Goal: Task Accomplishment & Management: Complete application form

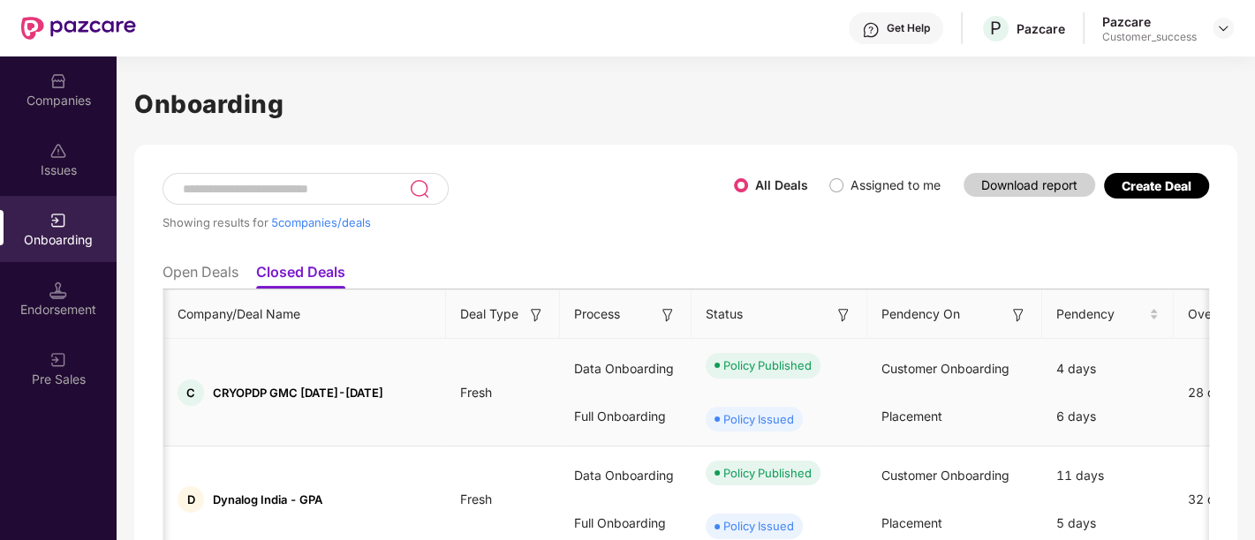
scroll to position [0, 275]
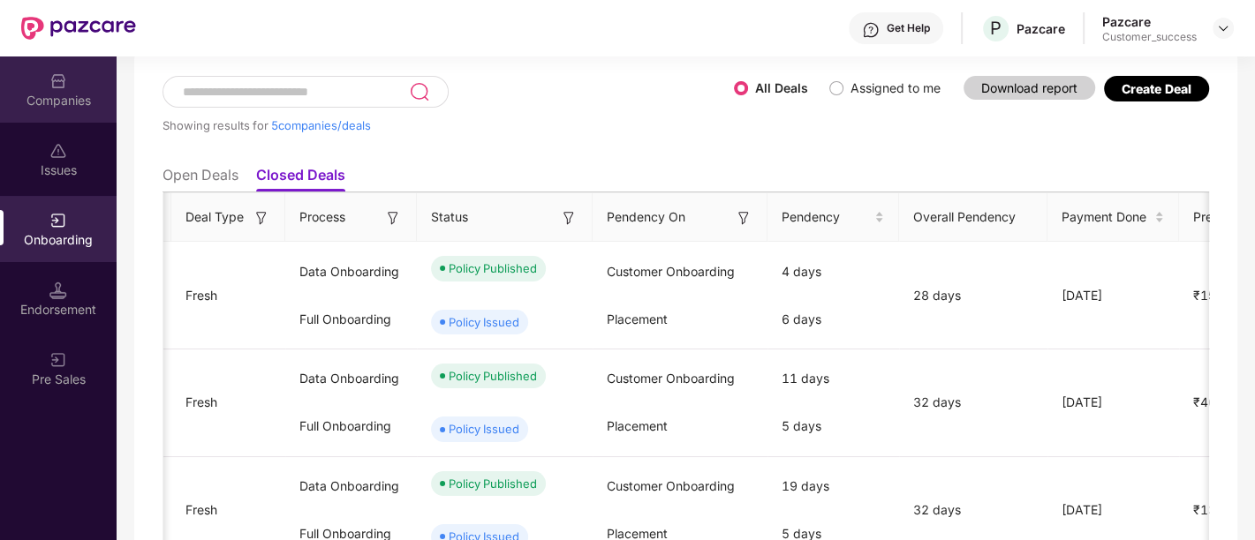
click at [54, 77] on img at bounding box center [58, 81] width 18 height 18
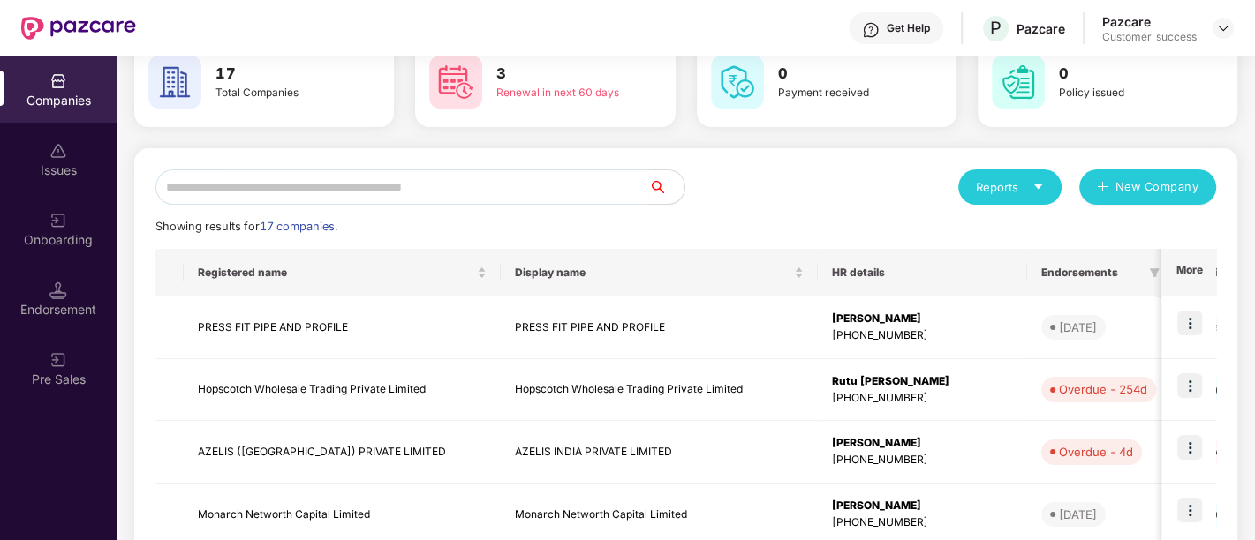
scroll to position [0, 0]
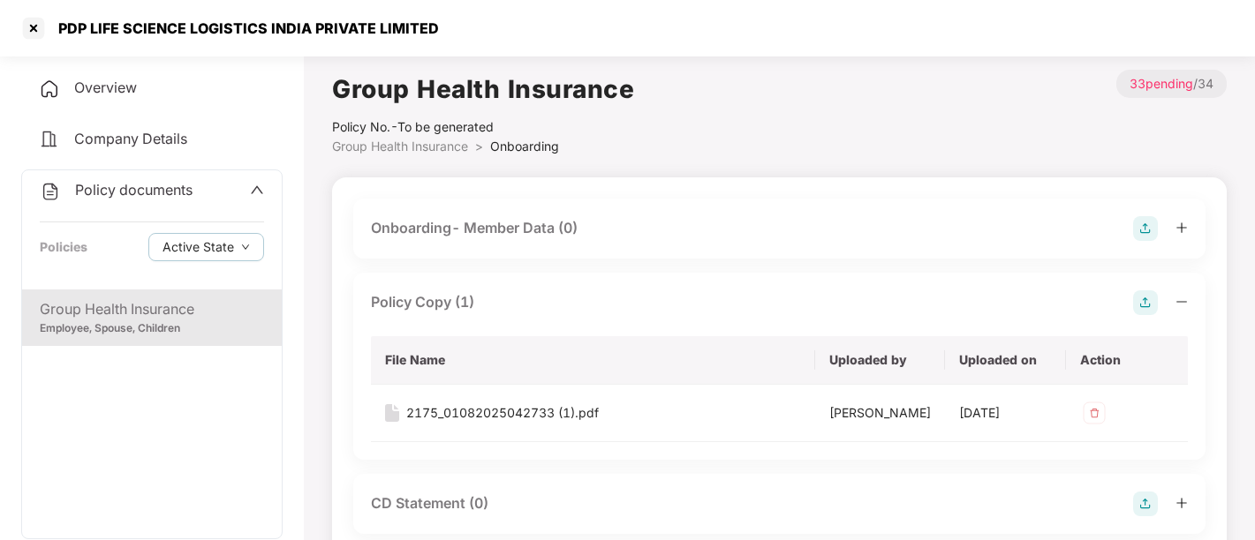
scroll to position [1182, 0]
click at [30, 27] on div at bounding box center [33, 28] width 28 height 28
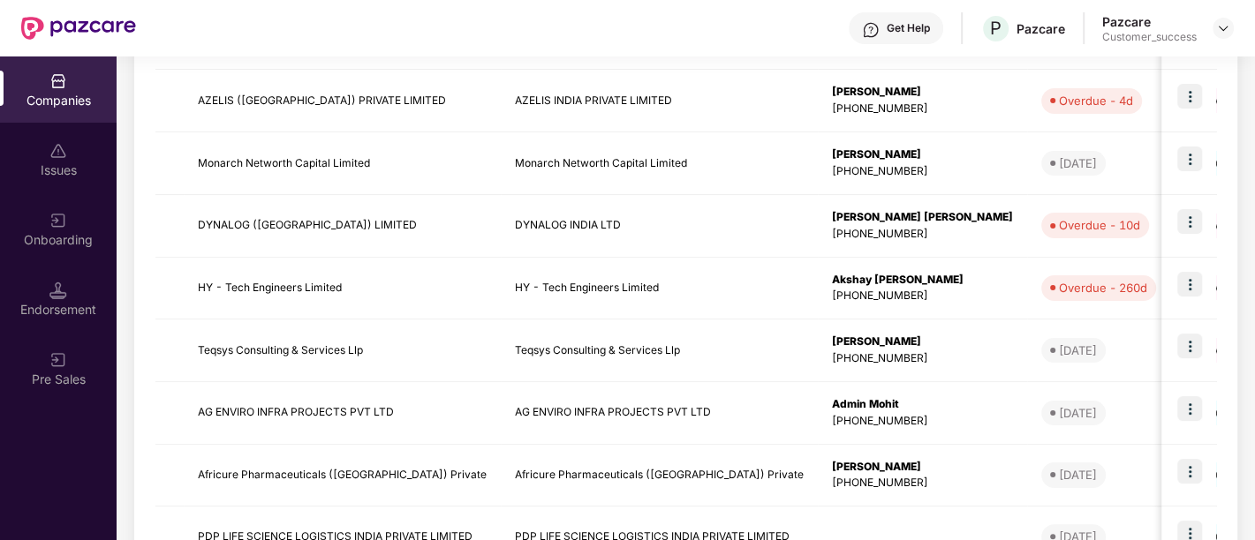
scroll to position [571, 0]
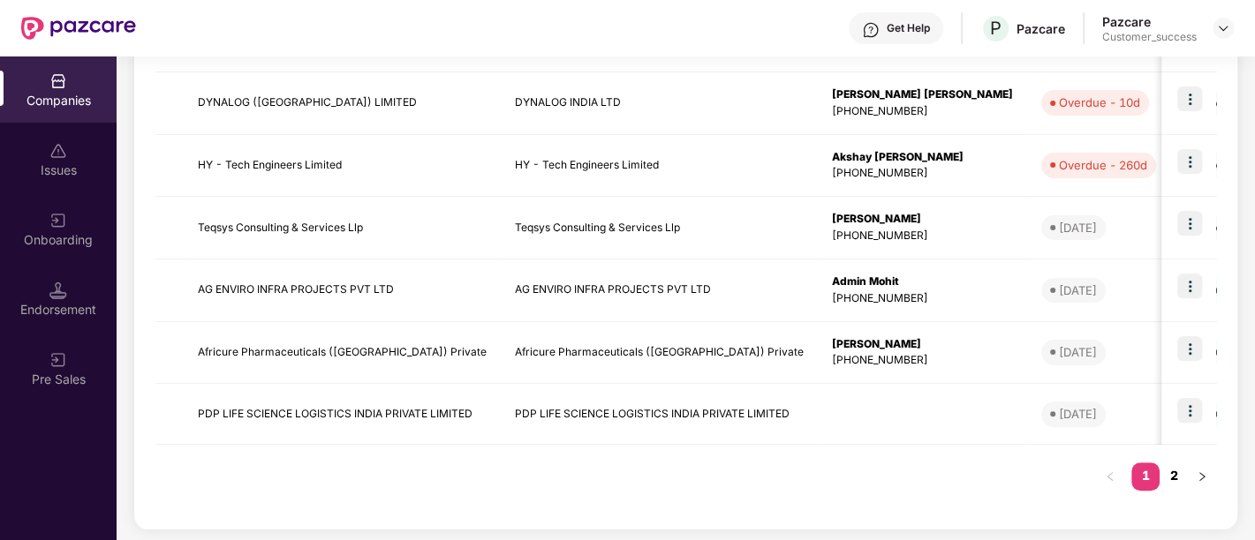
click at [1177, 474] on link "2" at bounding box center [1173, 476] width 28 height 26
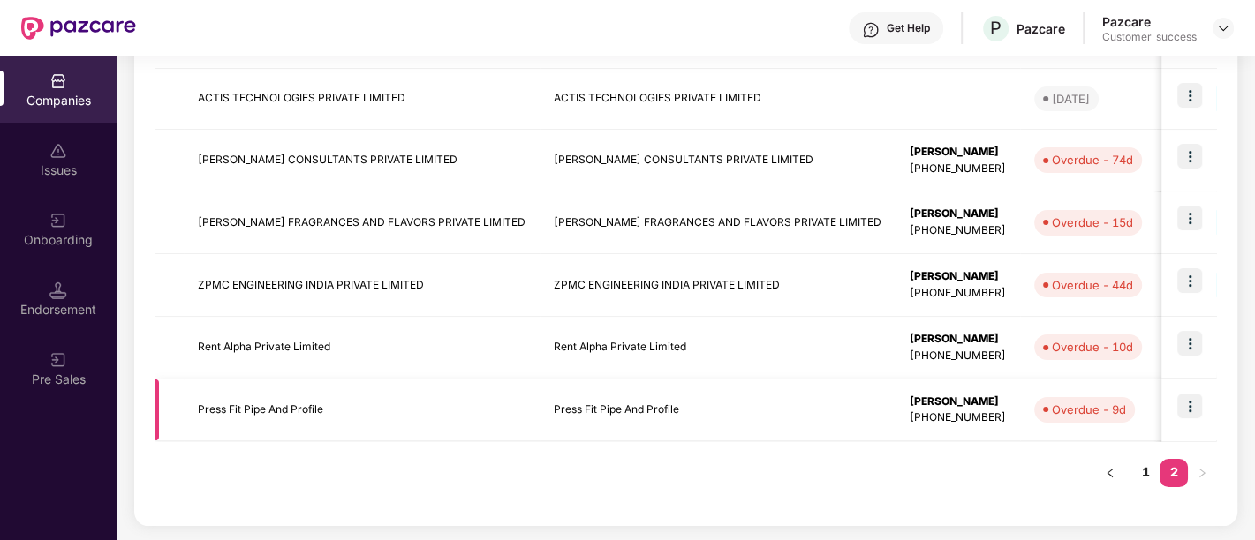
scroll to position [385, 0]
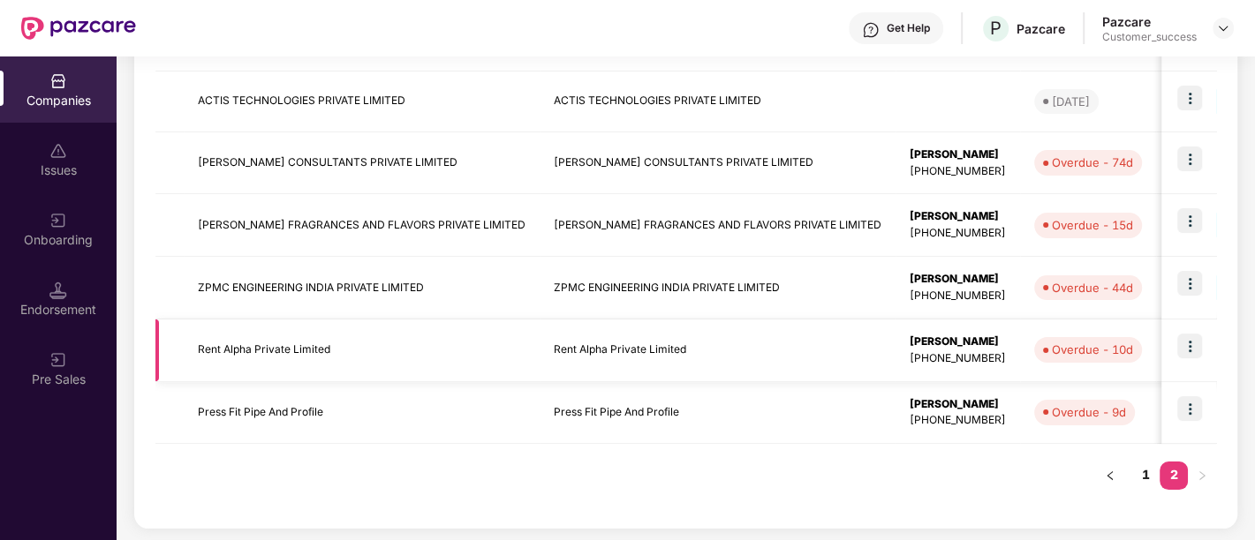
click at [299, 342] on td "Rent Alpha Private Limited" at bounding box center [362, 351] width 356 height 63
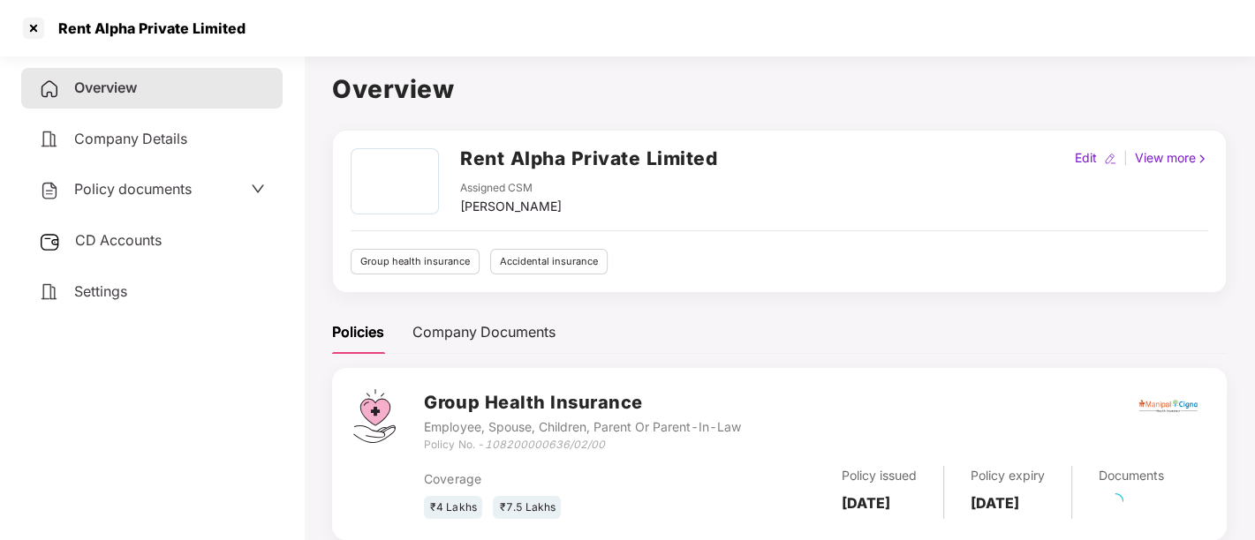
click at [572, 168] on h2 "Rent Alpha Private Limited" at bounding box center [588, 158] width 257 height 29
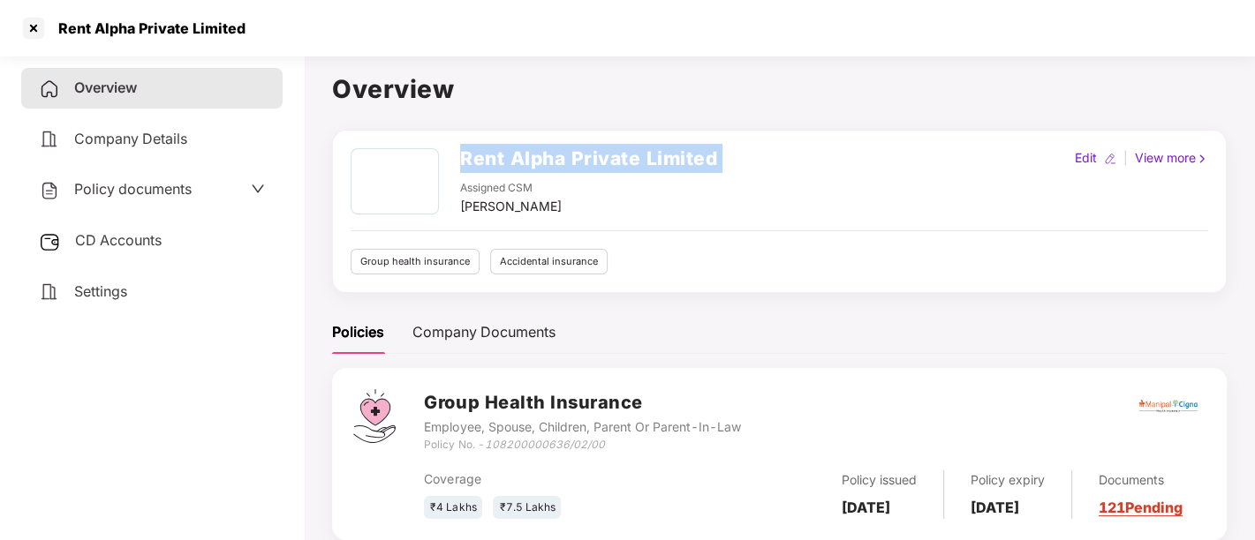
click at [572, 168] on h2 "Rent Alpha Private Limited" at bounding box center [588, 158] width 257 height 29
copy h2 "Rent Alpha Private Limited"
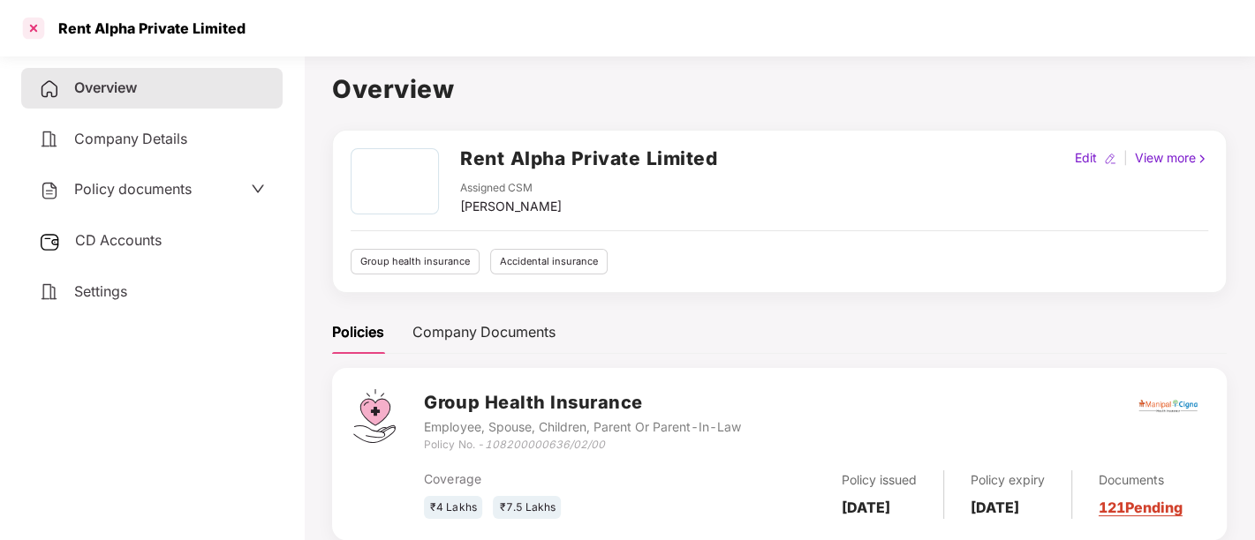
click at [36, 28] on div at bounding box center [33, 28] width 28 height 28
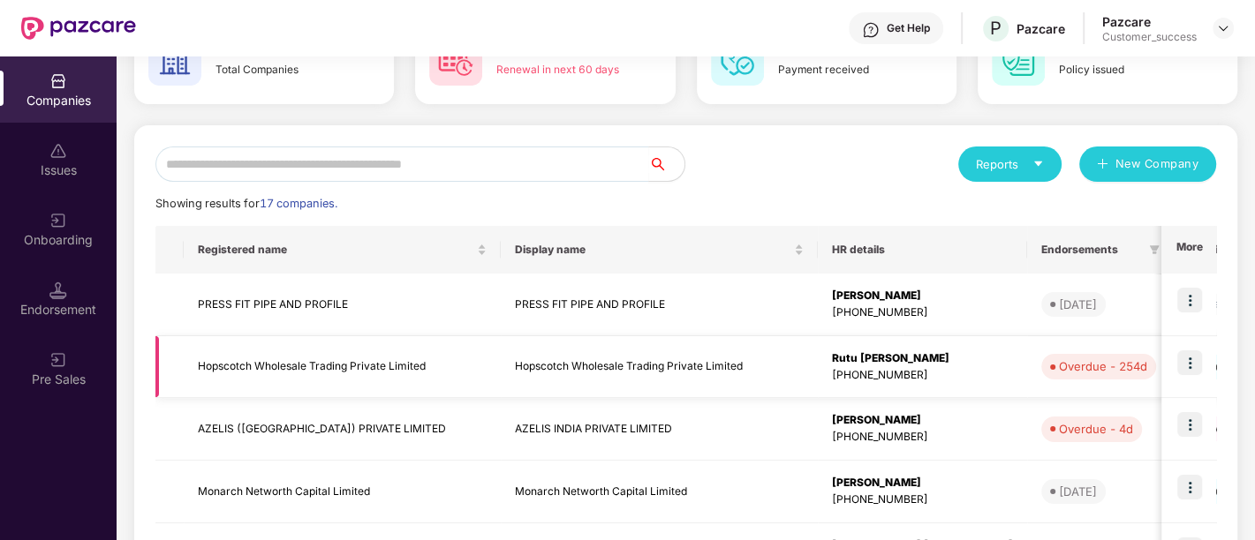
scroll to position [571, 0]
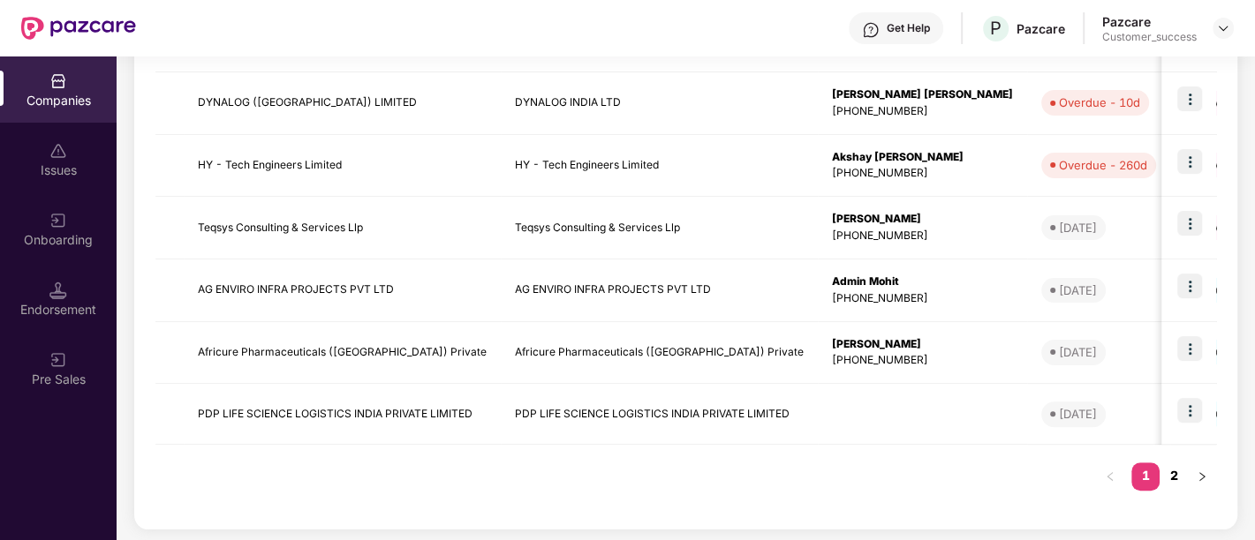
click at [1176, 474] on link "2" at bounding box center [1173, 476] width 28 height 26
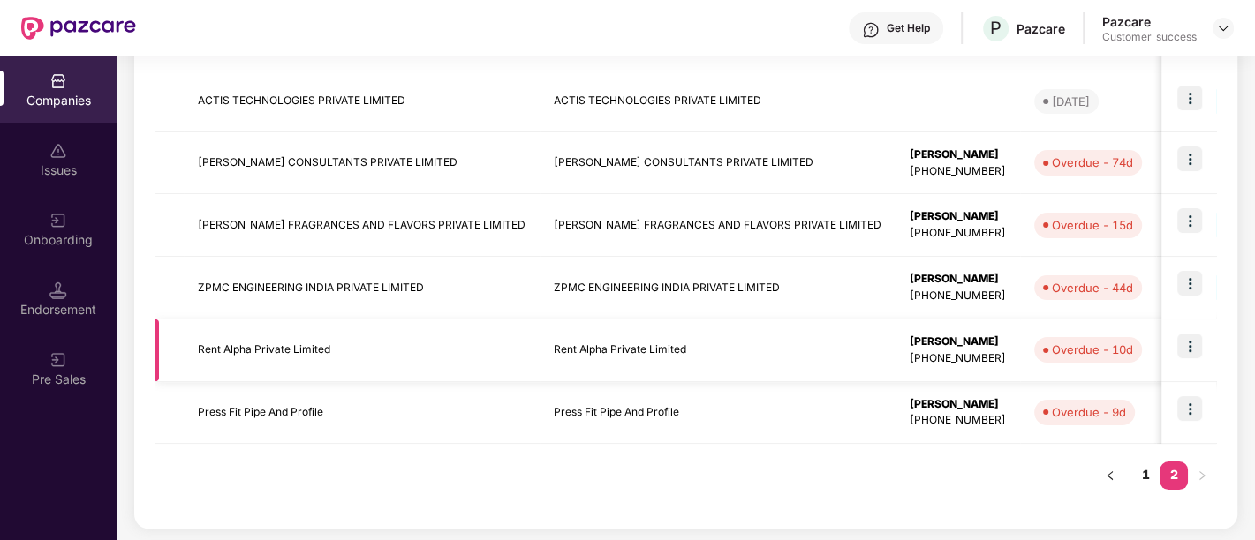
scroll to position [306, 0]
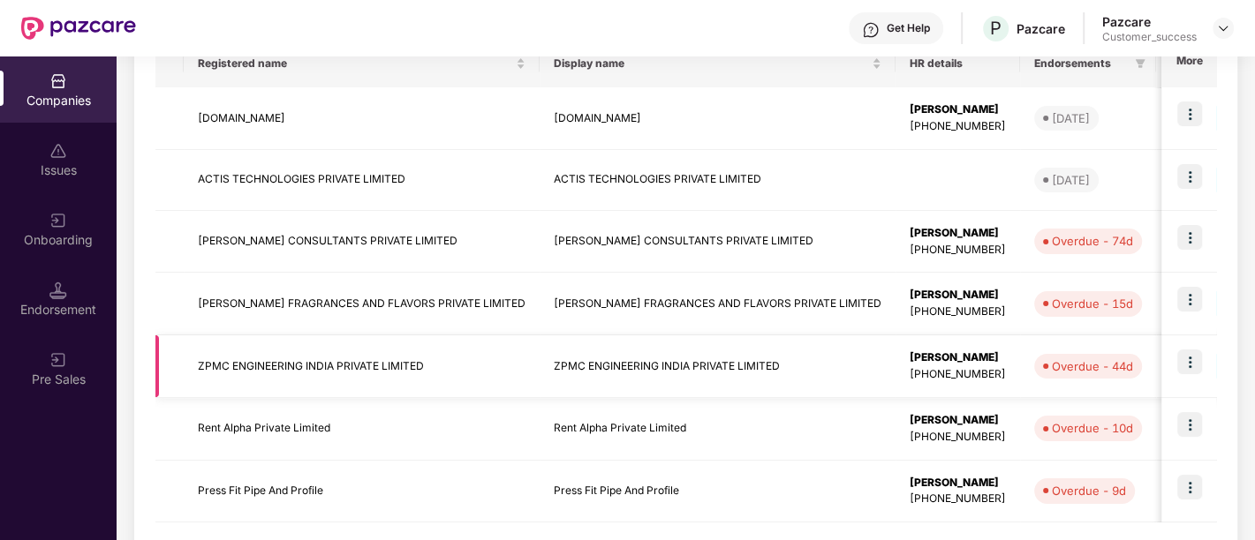
click at [923, 353] on div "[PERSON_NAME]" at bounding box center [958, 358] width 96 height 17
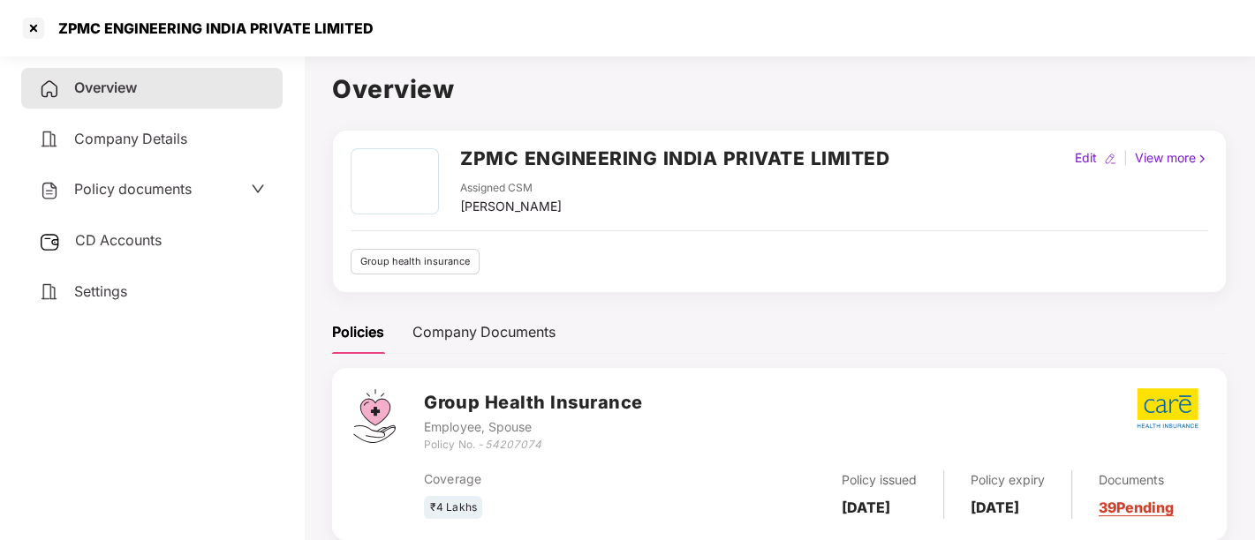
click at [129, 200] on div "Policy documents" at bounding box center [115, 189] width 153 height 23
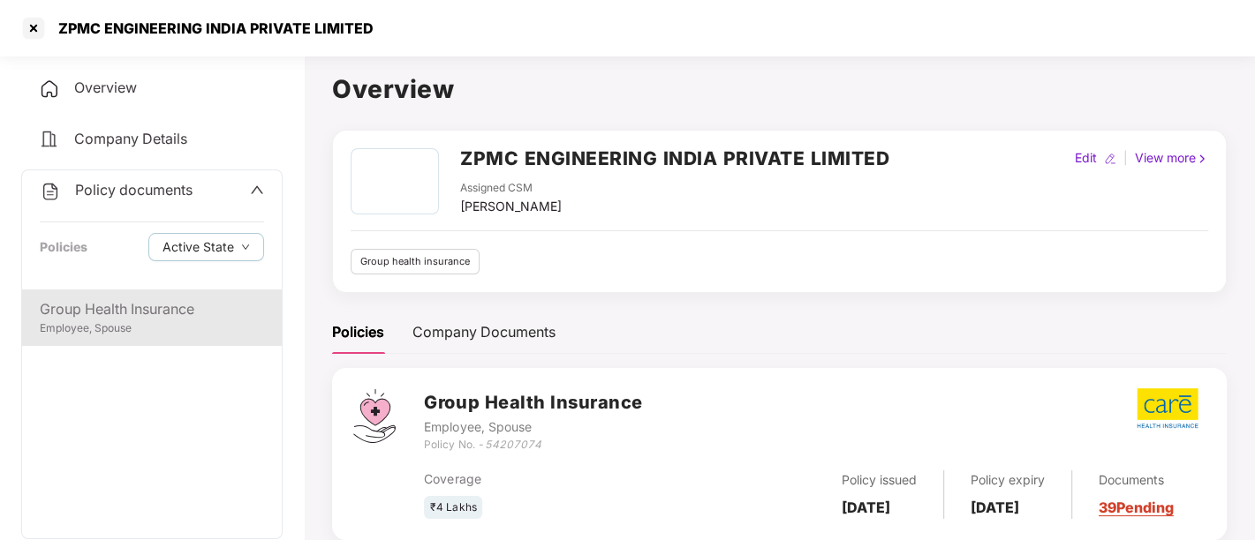
click at [134, 321] on div "Employee, Spouse" at bounding box center [152, 329] width 224 height 17
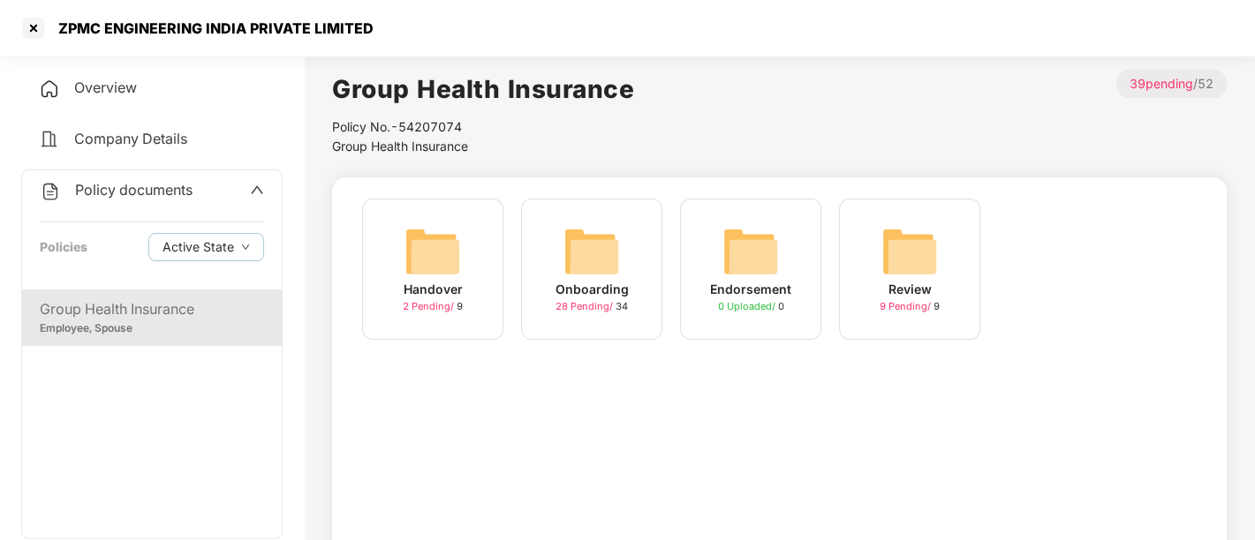
click at [591, 276] on img at bounding box center [591, 251] width 57 height 57
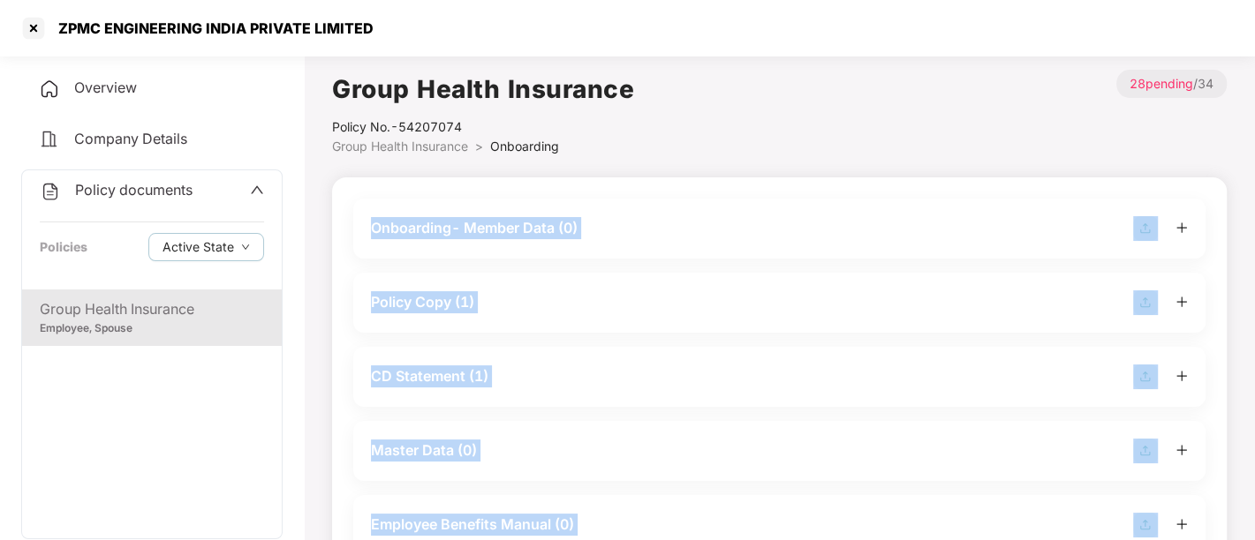
click at [591, 276] on div "Policy Copy (1)" at bounding box center [779, 303] width 852 height 60
click at [492, 317] on div "Policy Copy (1)" at bounding box center [779, 303] width 852 height 60
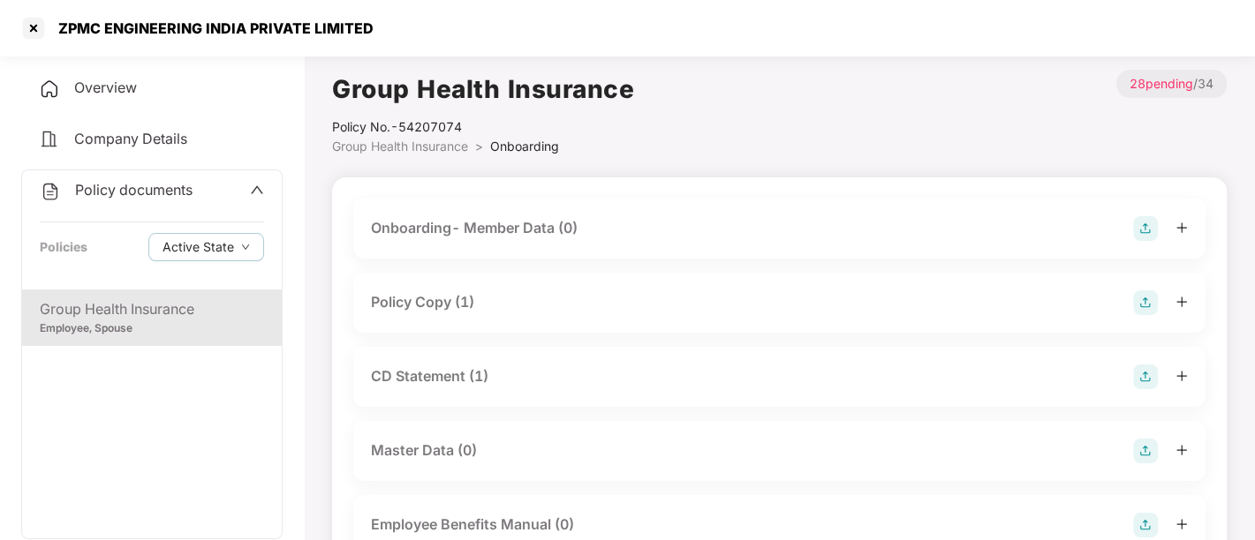
click at [452, 302] on div "Policy Copy (1)" at bounding box center [422, 302] width 103 height 22
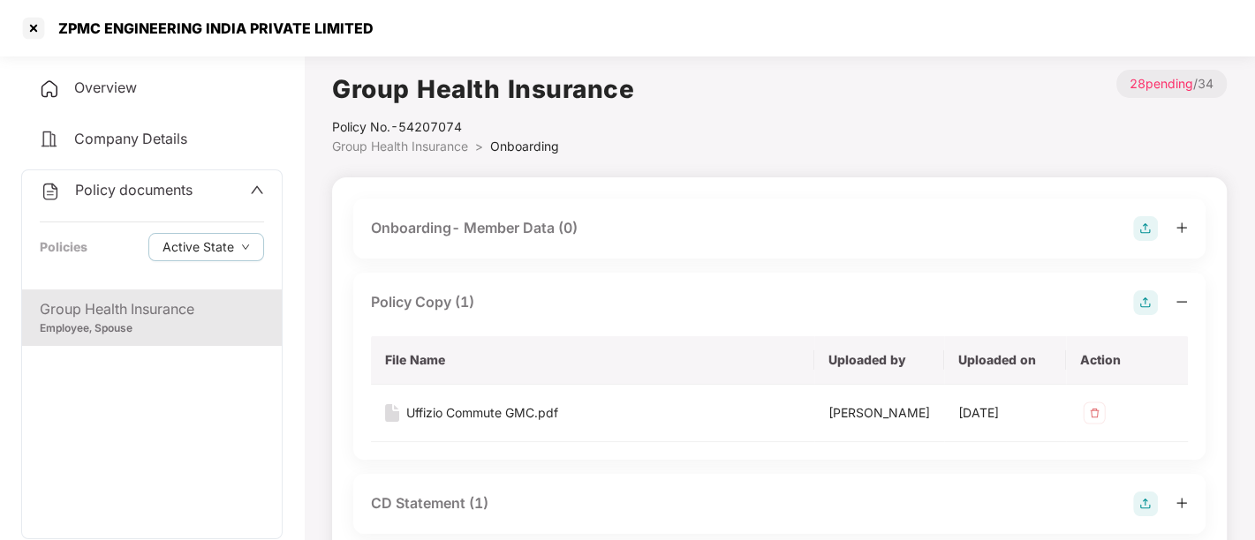
click at [259, 24] on div "ZPMC ENGINEERING INDIA PRIVATE LIMITED" at bounding box center [211, 28] width 326 height 18
copy div "ZPMC ENGINEERING INDIA PRIVATE LIMITED"
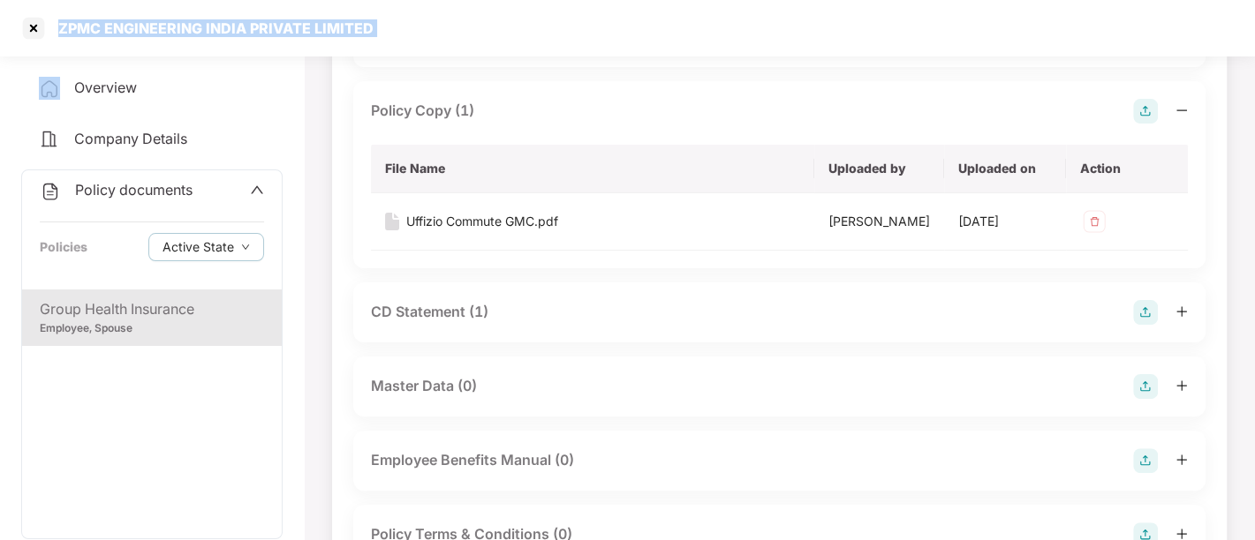
scroll to position [193, 0]
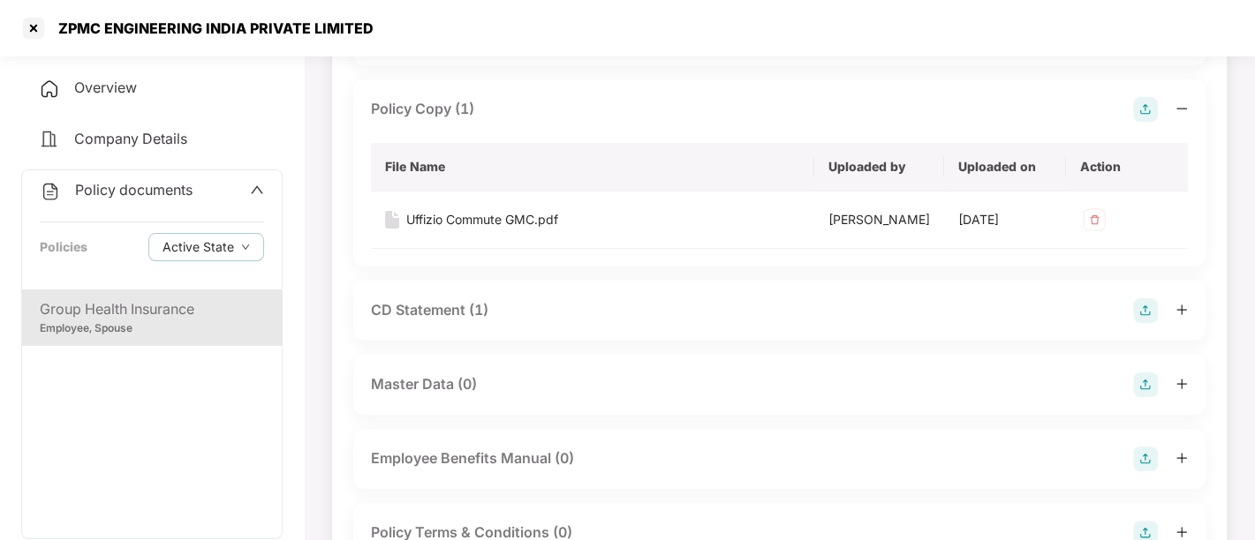
click at [517, 298] on div "CD Statement (1)" at bounding box center [779, 310] width 817 height 25
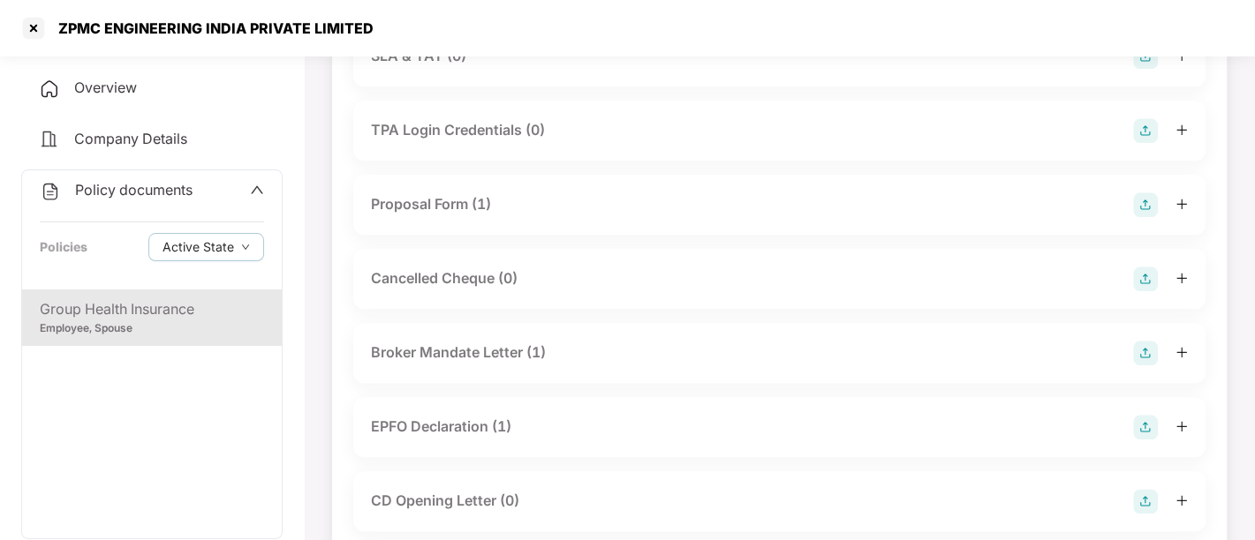
scroll to position [1338, 0]
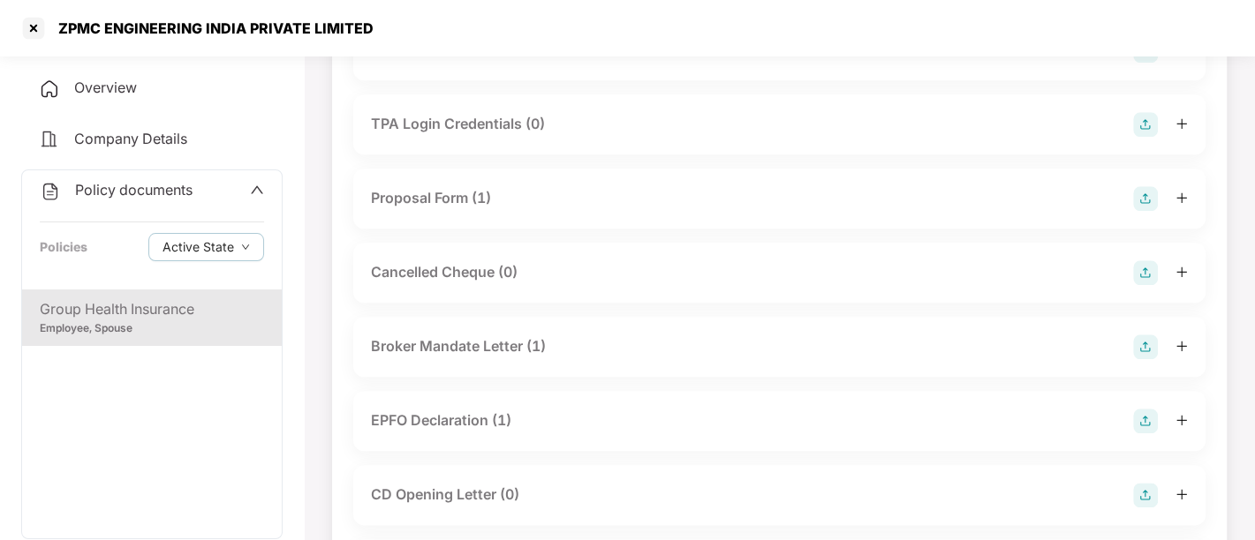
click at [585, 348] on div "Broker Mandate Letter (1)" at bounding box center [779, 347] width 817 height 25
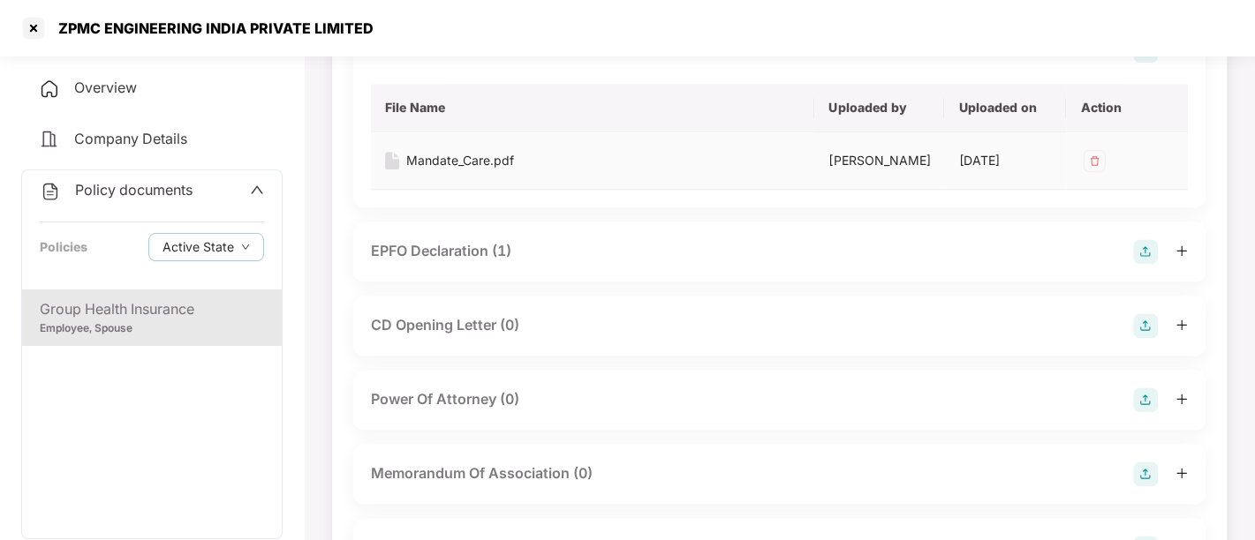
scroll to position [1635, 0]
click at [491, 255] on div "EPFO Declaration (1)" at bounding box center [441, 250] width 140 height 22
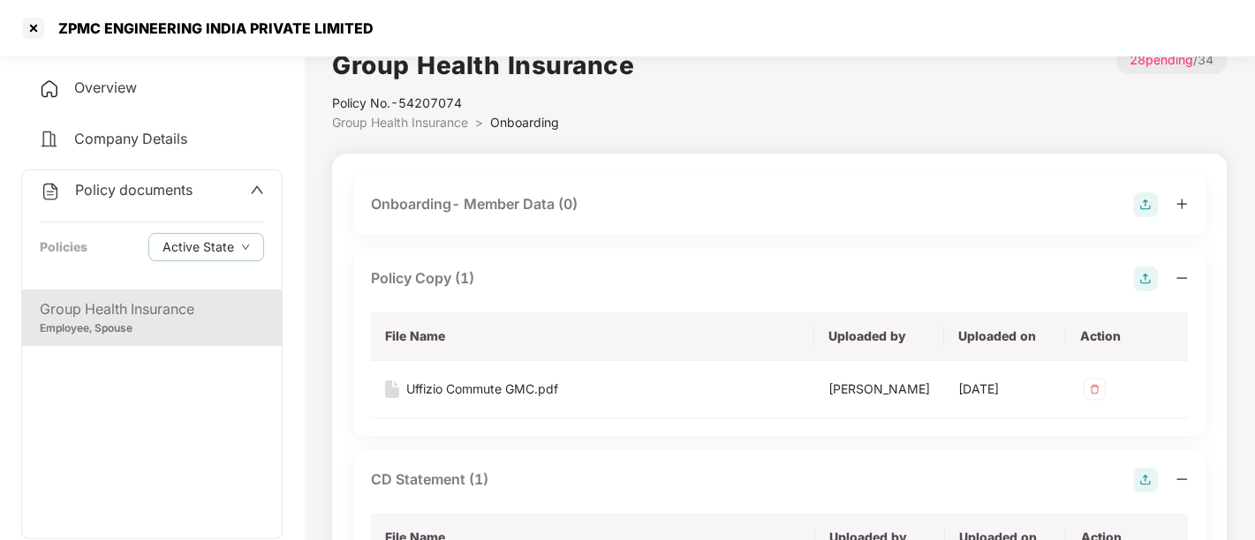
scroll to position [0, 0]
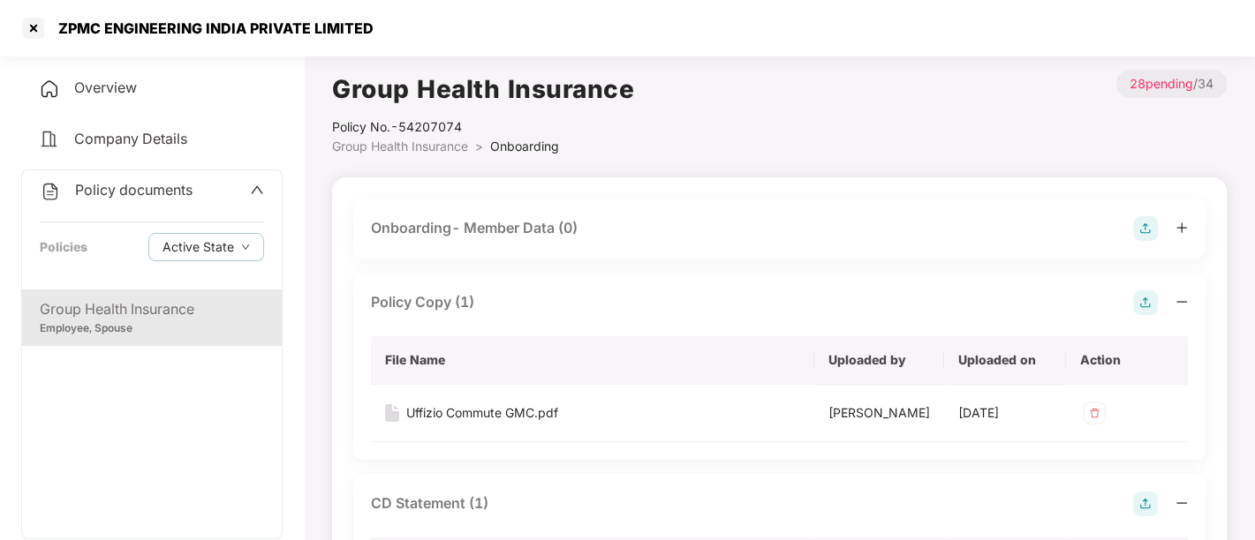
drag, startPoint x: 30, startPoint y: 36, endPoint x: 363, endPoint y: 291, distance: 419.5
click at [363, 291] on section "ZPMC ENGINEERING INDIA PRIVATE LIMITED Overview Company Details Policy document…" at bounding box center [627, 270] width 1255 height 540
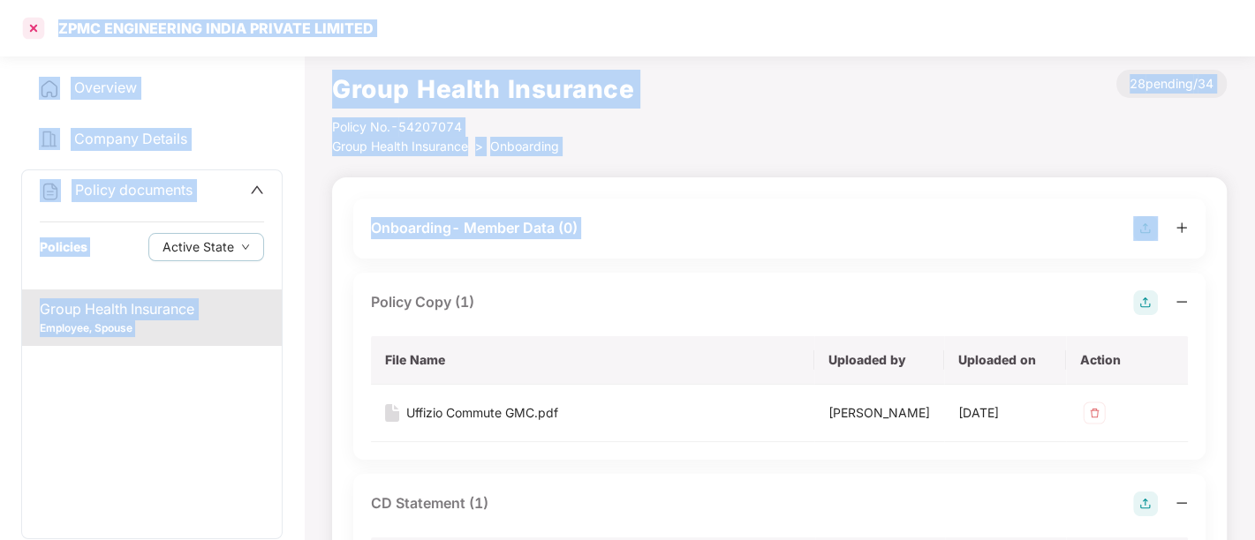
click at [39, 26] on div at bounding box center [33, 28] width 28 height 28
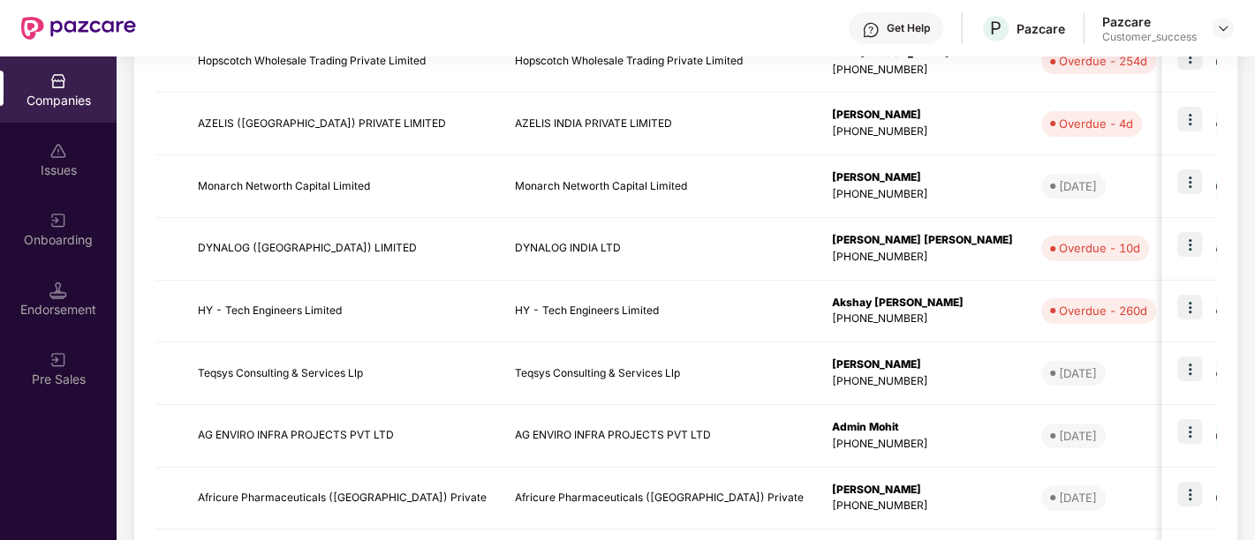
scroll to position [427, 0]
drag, startPoint x: 199, startPoint y: 248, endPoint x: 344, endPoint y: 248, distance: 145.7
click at [344, 248] on td "DYNALOG ([GEOGRAPHIC_DATA]) LIMITED" at bounding box center [342, 248] width 317 height 63
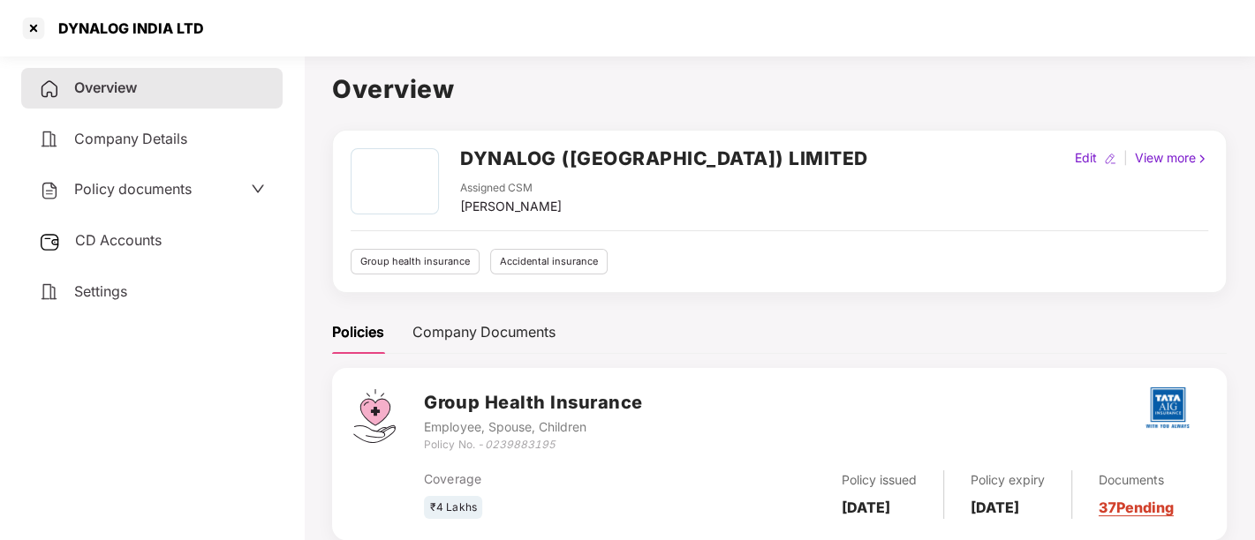
click at [617, 149] on h2 "DYNALOG ([GEOGRAPHIC_DATA]) LIMITED" at bounding box center [664, 158] width 408 height 29
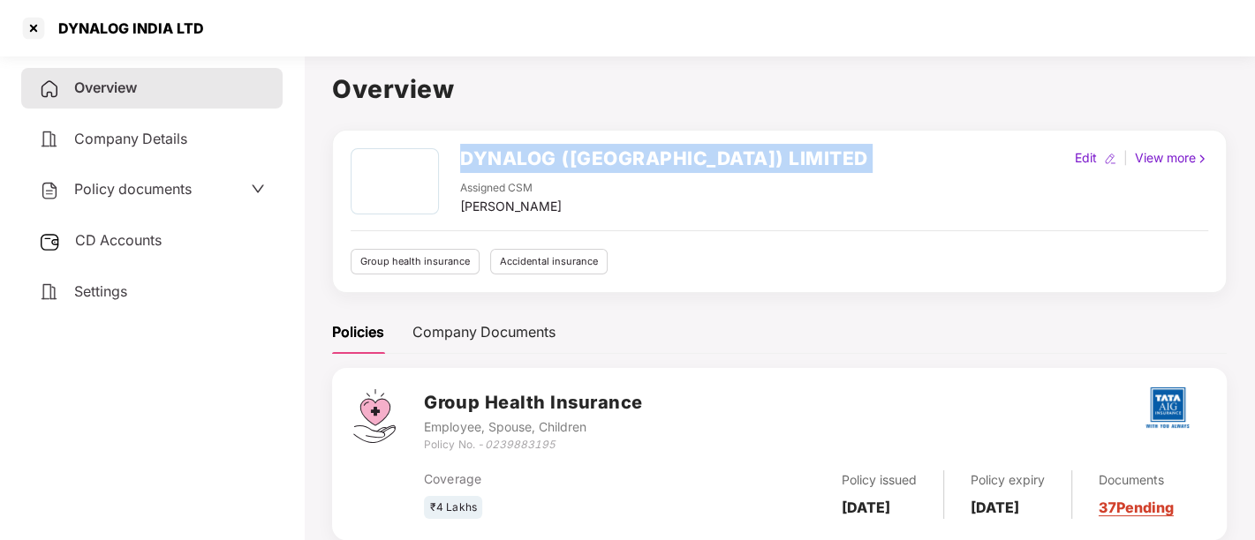
click at [617, 149] on h2 "DYNALOG ([GEOGRAPHIC_DATA]) LIMITED" at bounding box center [664, 158] width 408 height 29
copy h2 "DYNALOG ([GEOGRAPHIC_DATA]) LIMITED"
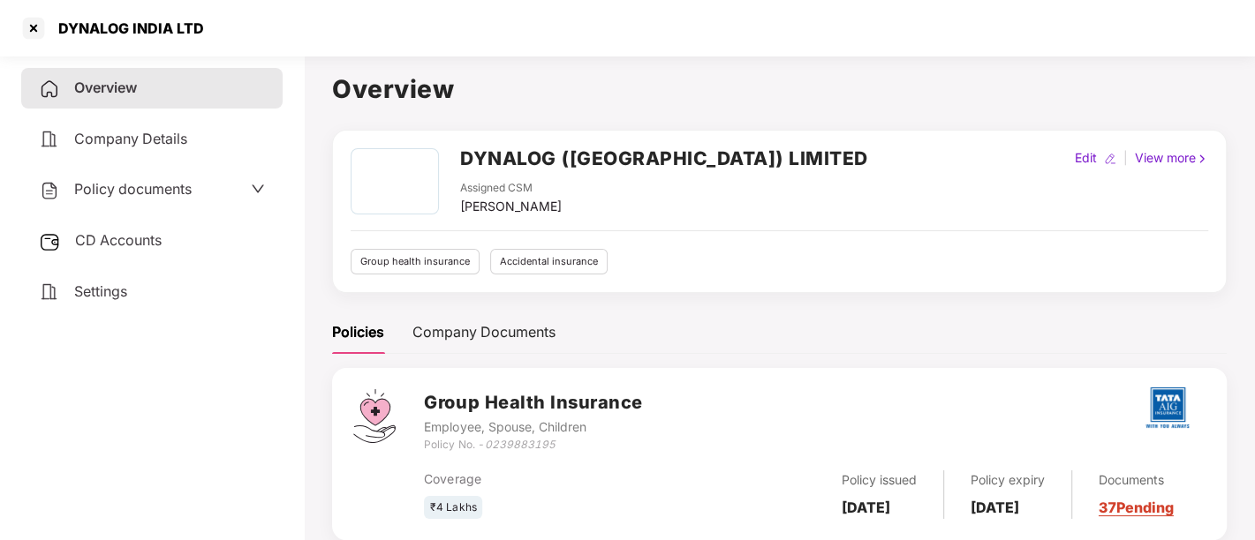
click at [124, 187] on span "Policy documents" at bounding box center [132, 189] width 117 height 18
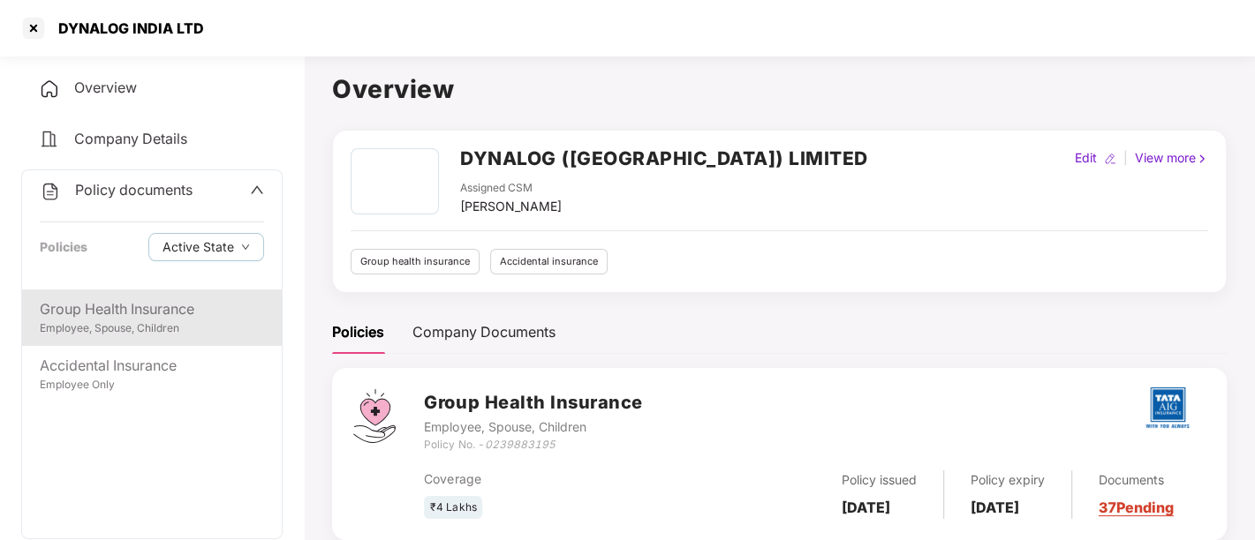
click at [149, 298] on div "Group Health Insurance" at bounding box center [152, 309] width 224 height 22
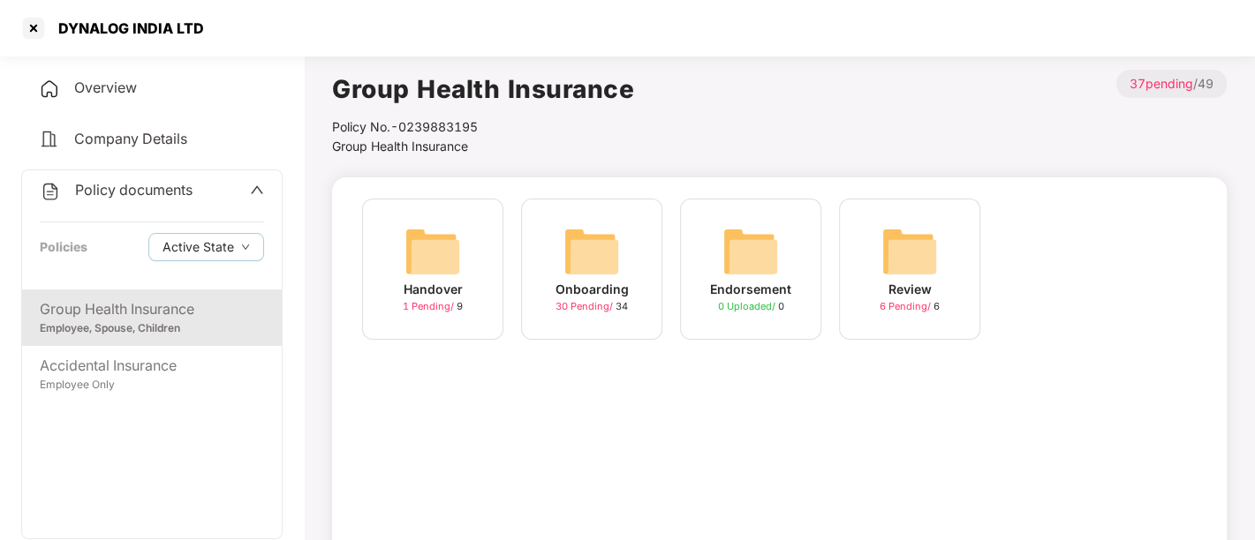
click at [557, 325] on div "Onboarding 30 Pending / 34" at bounding box center [591, 269] width 141 height 141
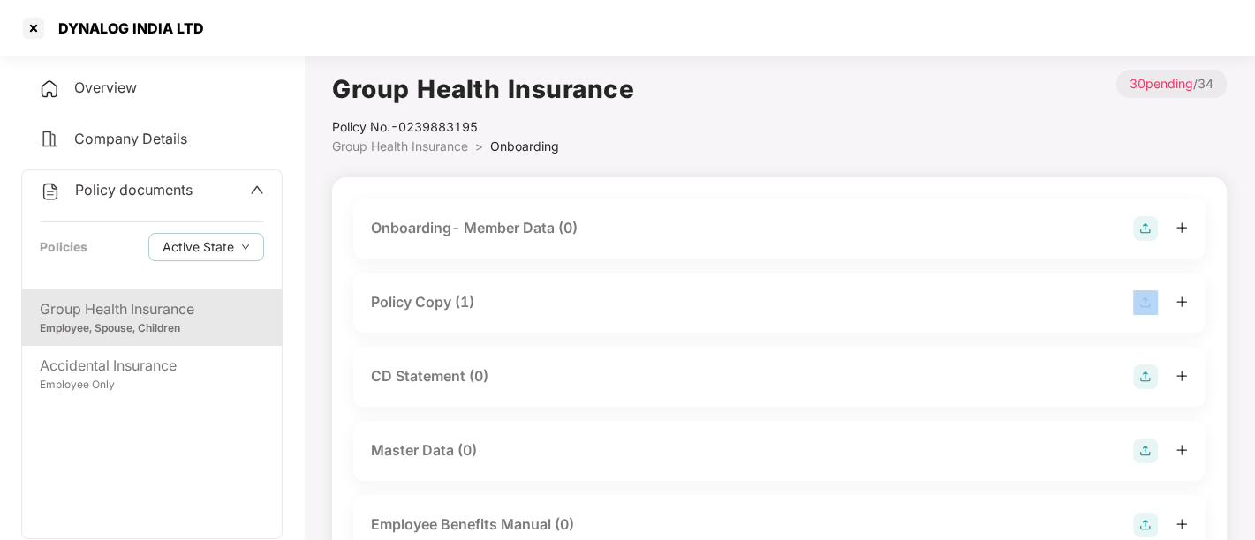
click at [557, 325] on div "Policy Copy (1)" at bounding box center [779, 303] width 852 height 60
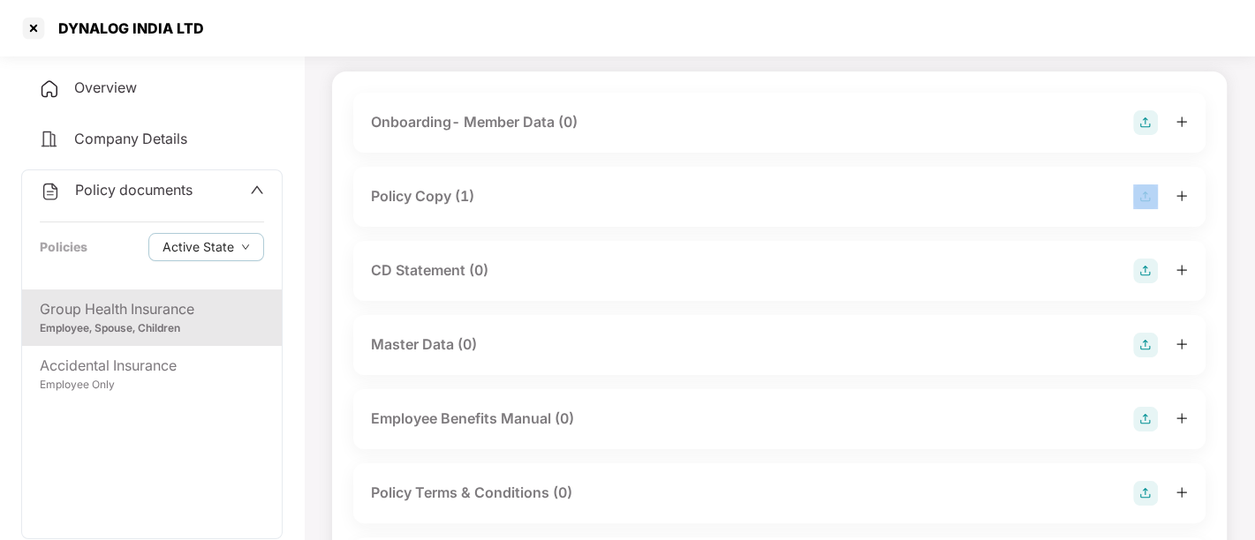
scroll to position [214, 0]
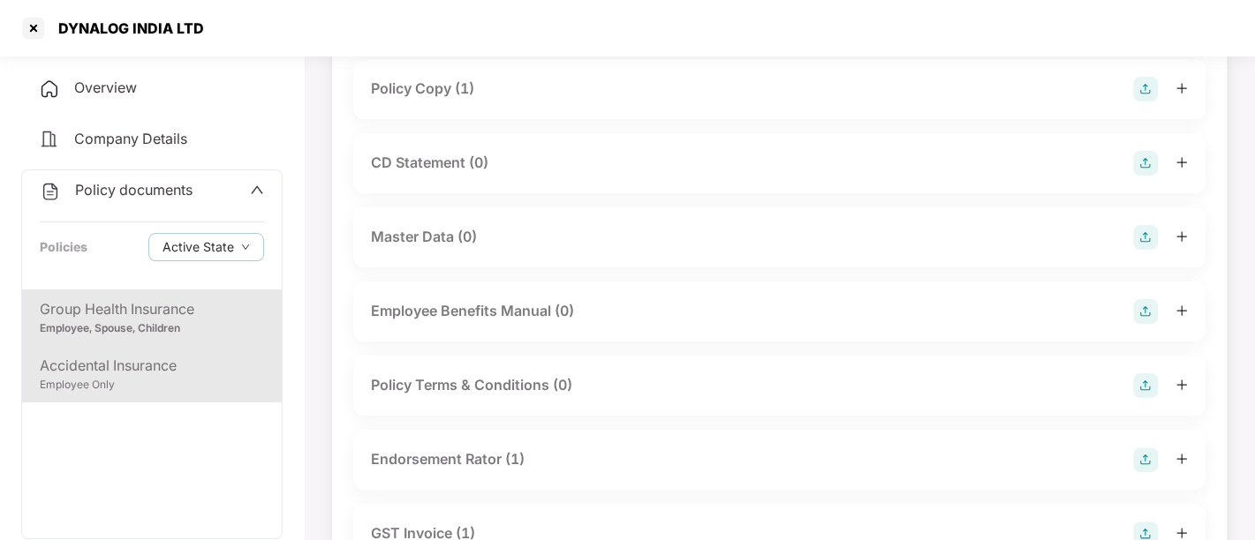
click at [142, 363] on div "Accidental Insurance" at bounding box center [152, 366] width 224 height 22
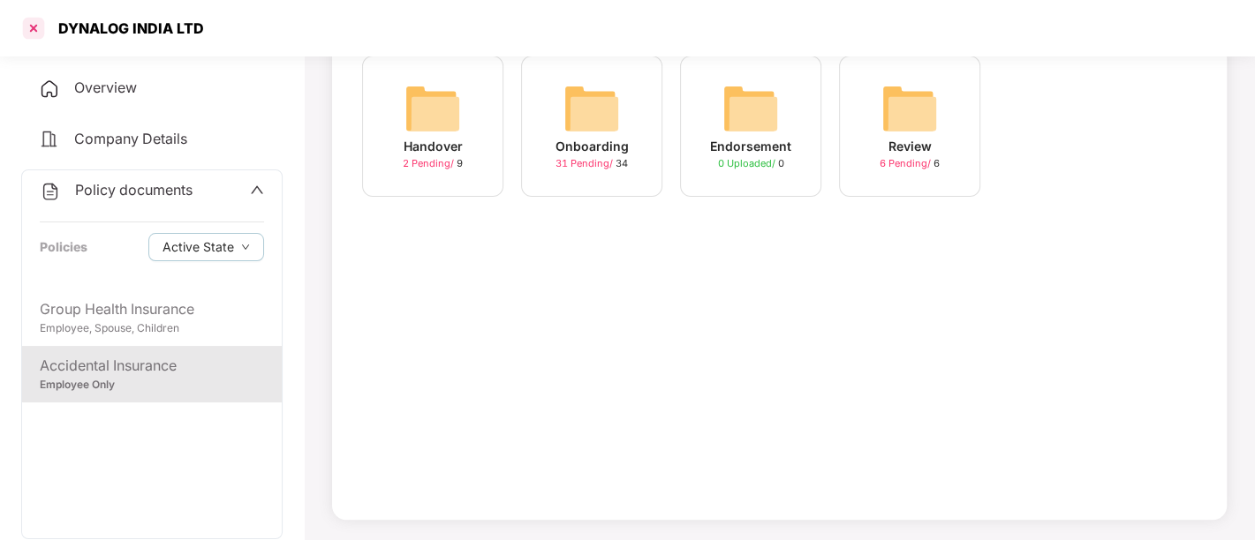
click at [36, 34] on div at bounding box center [33, 28] width 28 height 28
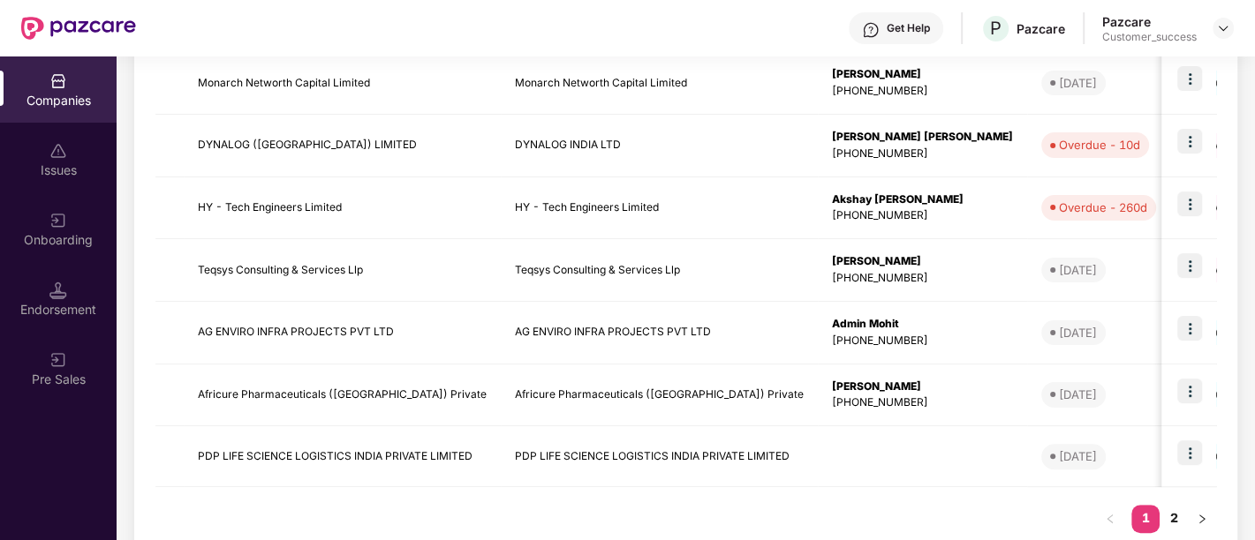
scroll to position [571, 0]
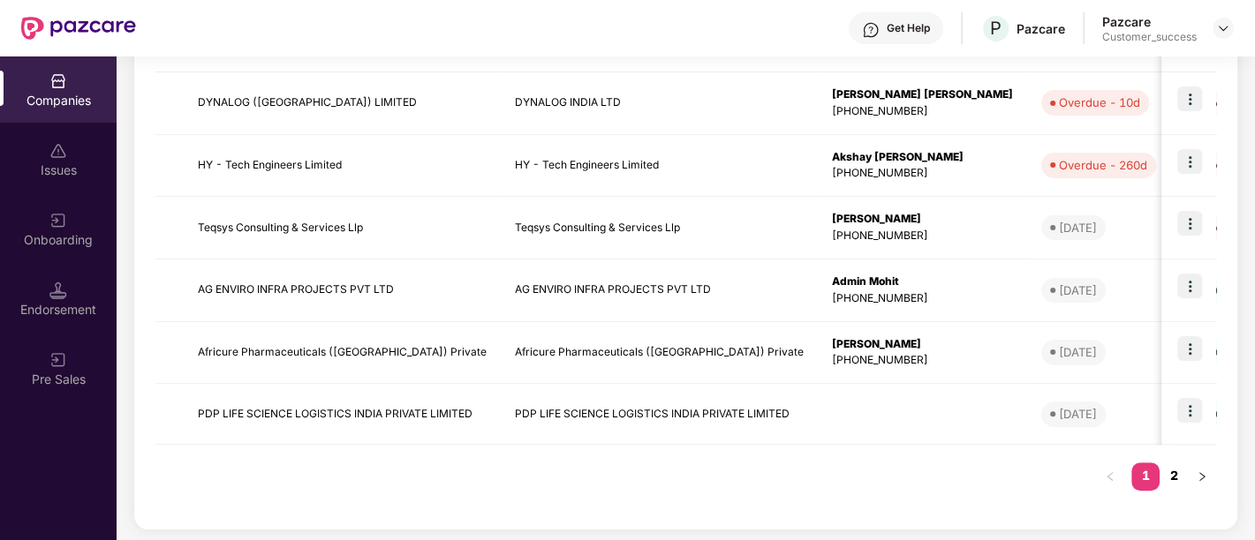
click at [1170, 478] on link "2" at bounding box center [1173, 476] width 28 height 26
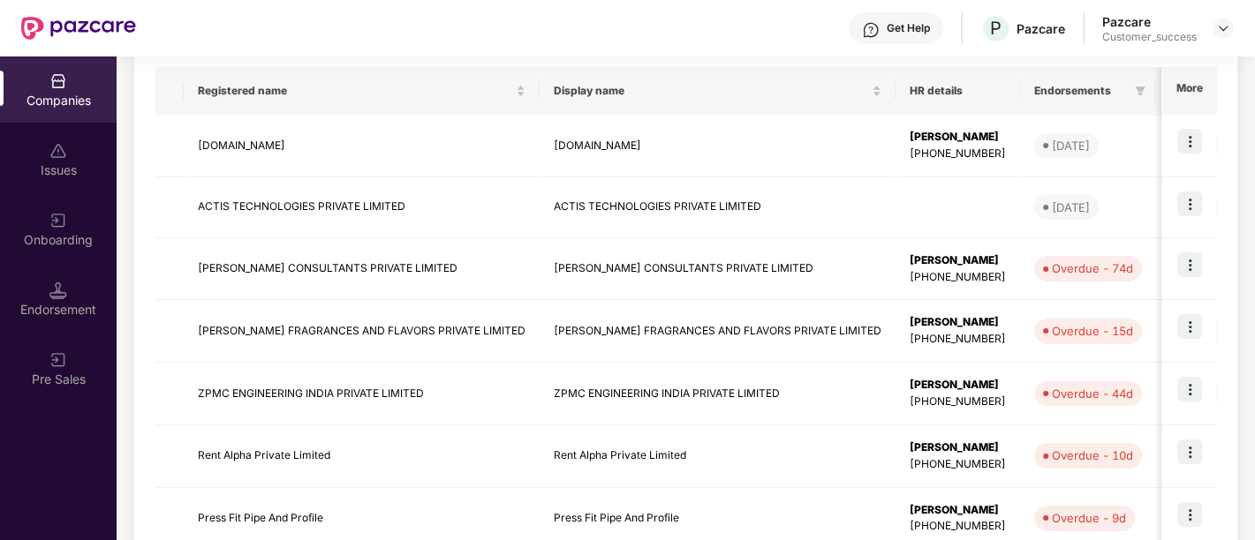
scroll to position [273, 0]
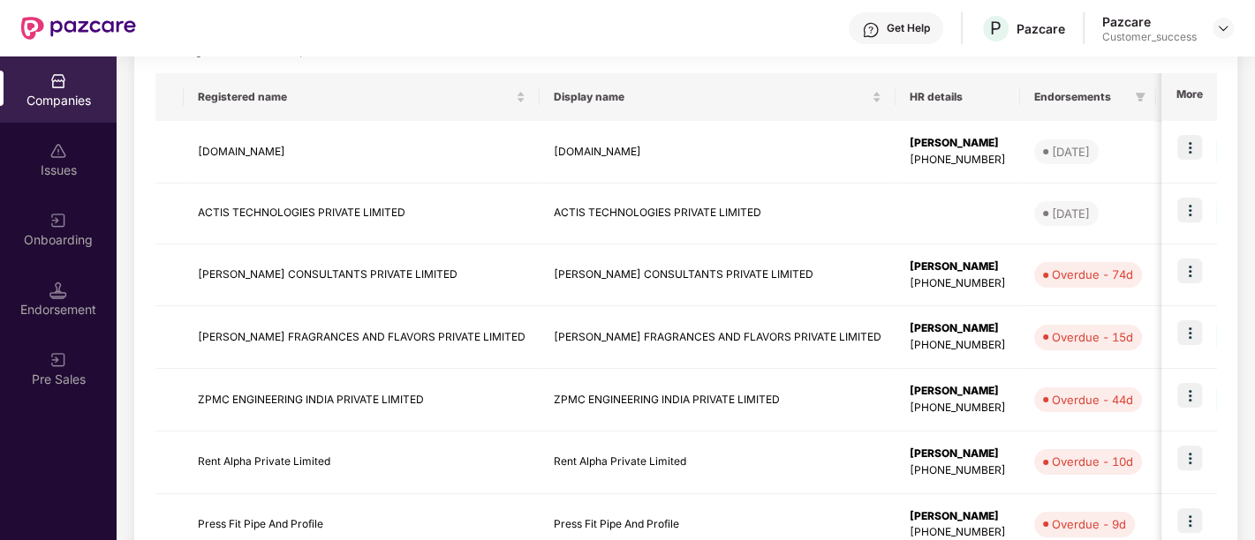
click at [616, 450] on td "Rent Alpha Private Limited" at bounding box center [718, 463] width 356 height 63
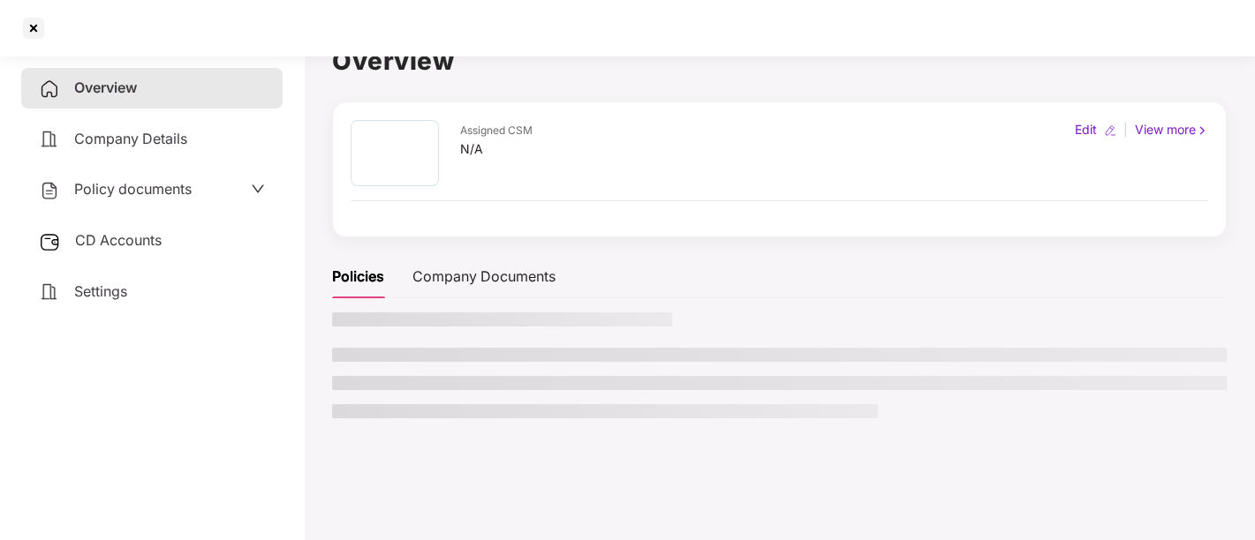
scroll to position [29, 0]
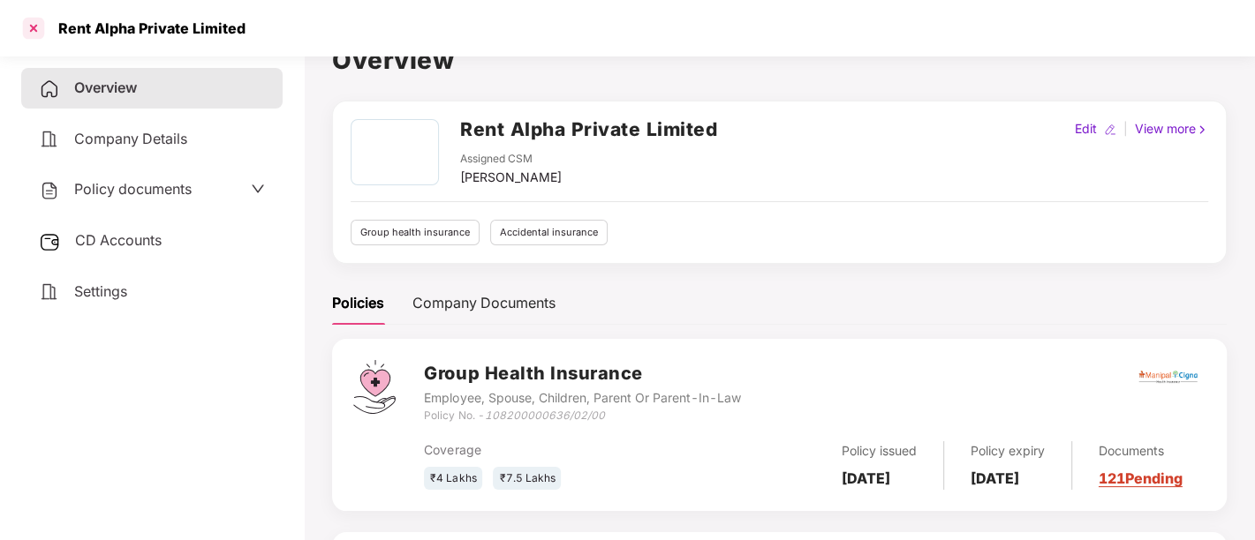
click at [28, 21] on div at bounding box center [33, 28] width 28 height 28
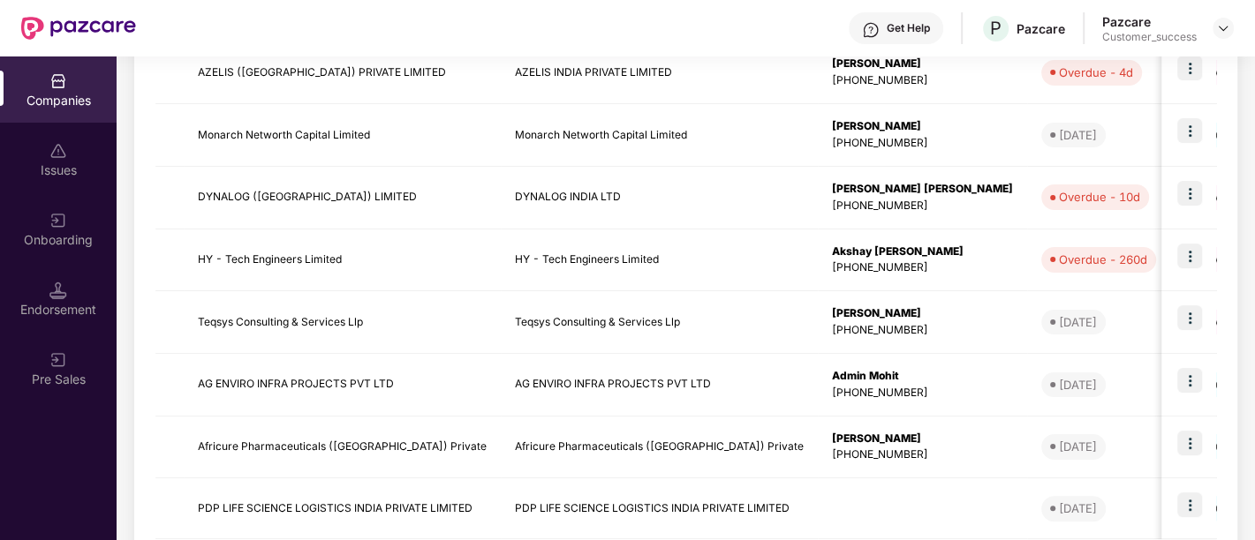
scroll to position [571, 0]
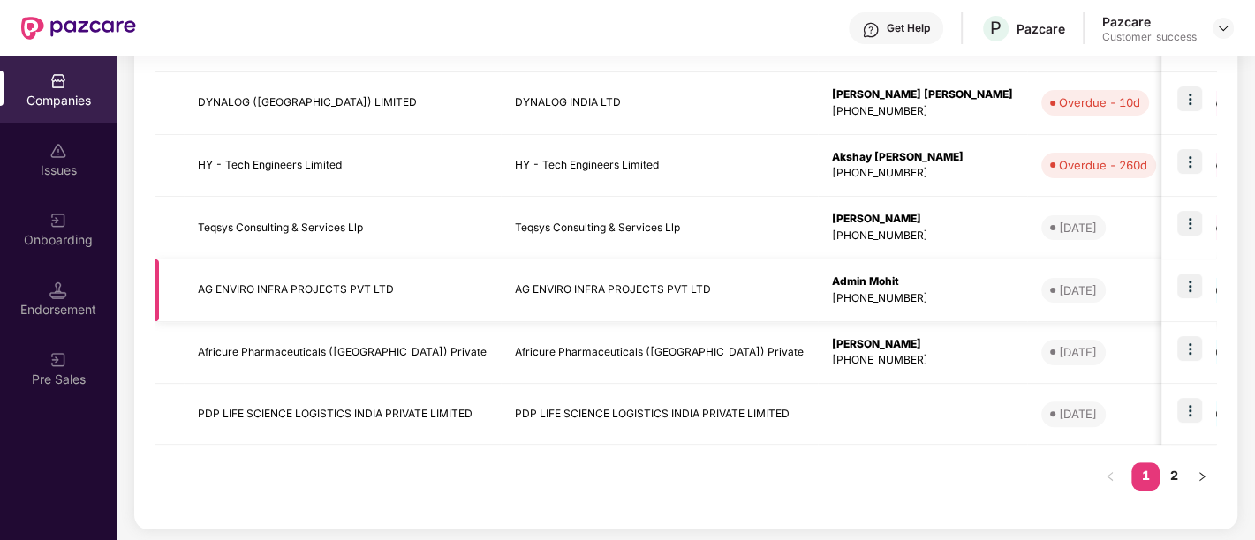
drag, startPoint x: 1175, startPoint y: 473, endPoint x: 523, endPoint y: 296, distance: 676.3
click at [523, 296] on div "Registered name Display name HR details Endorsements Benefits Earliest Renewal …" at bounding box center [685, 110] width 1061 height 670
click at [1177, 468] on link "2" at bounding box center [1173, 476] width 28 height 26
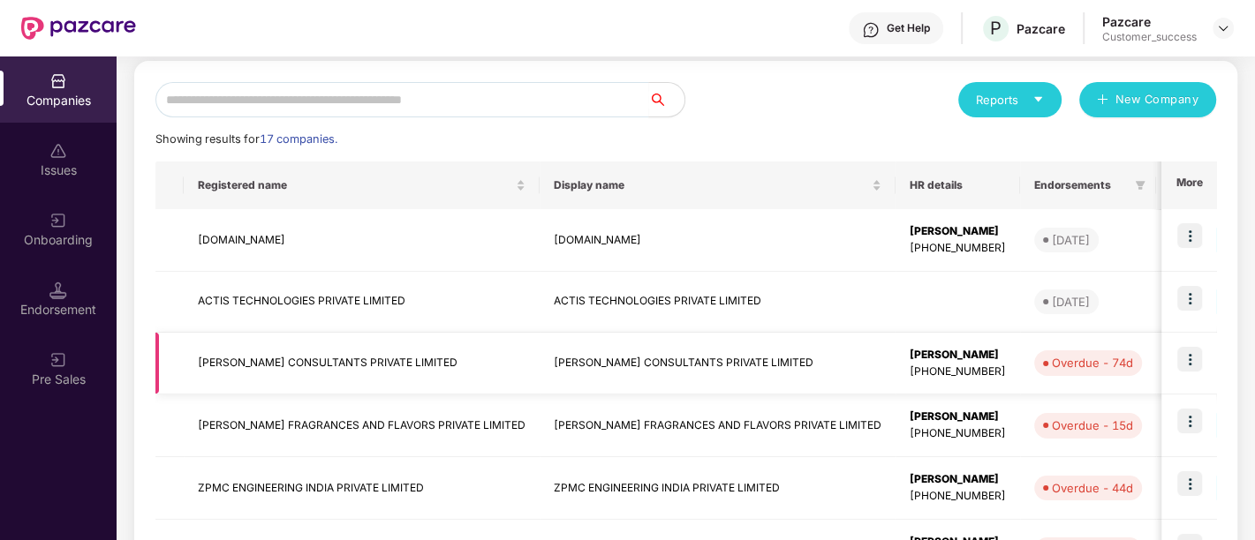
scroll to position [169, 0]
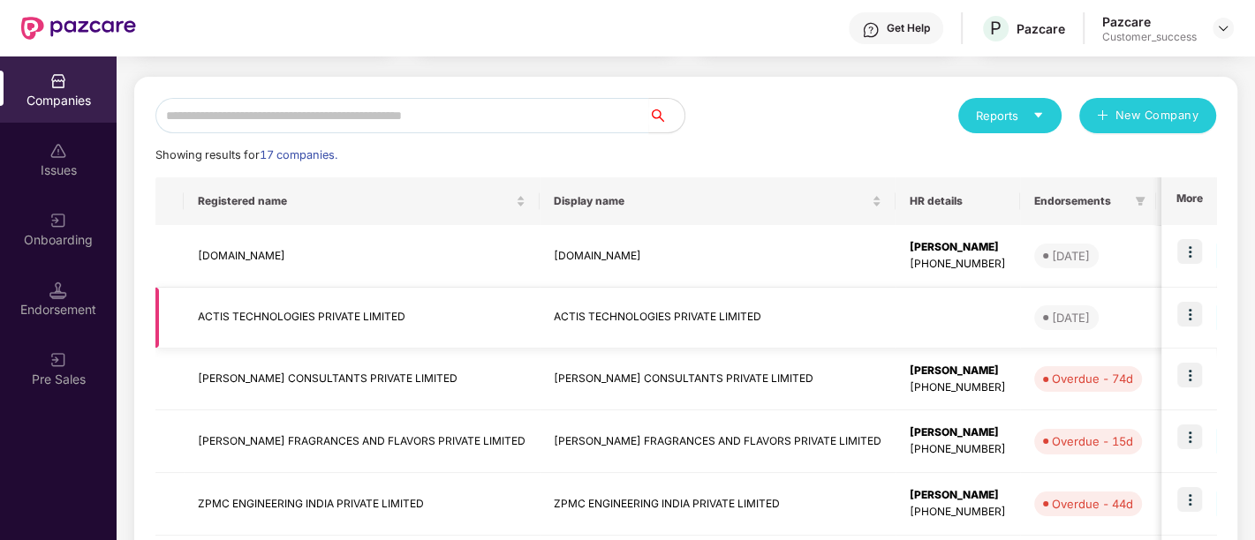
click at [390, 315] on td "ACTIS TECHNOLOGIES PRIVATE LIMITED" at bounding box center [362, 318] width 356 height 61
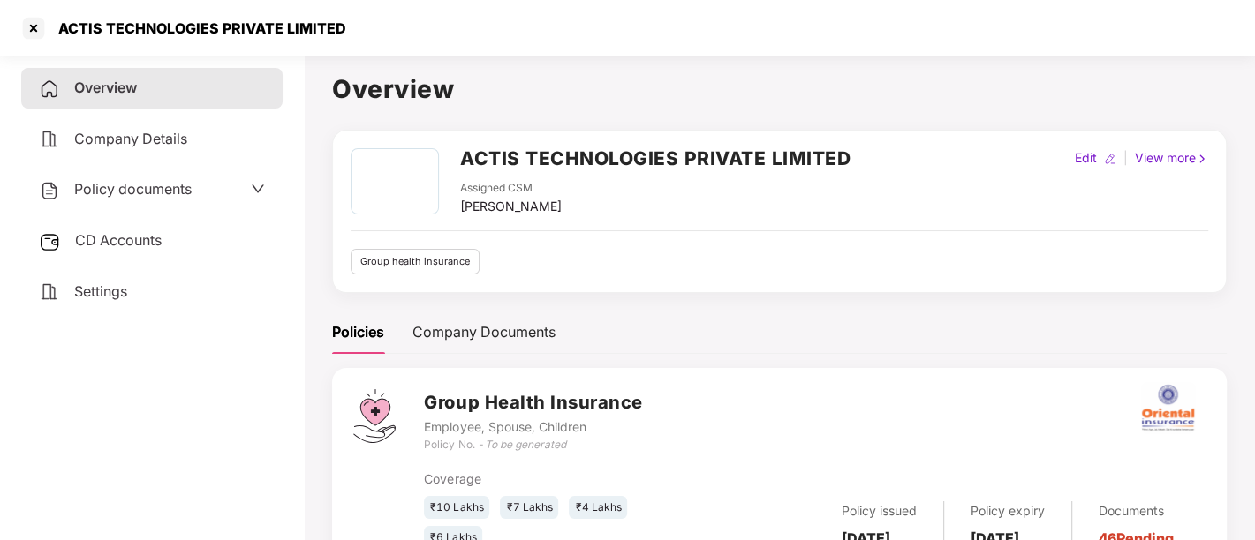
click at [155, 205] on div "Policy documents" at bounding box center [151, 190] width 261 height 41
click at [254, 189] on icon "down" at bounding box center [258, 189] width 12 height 8
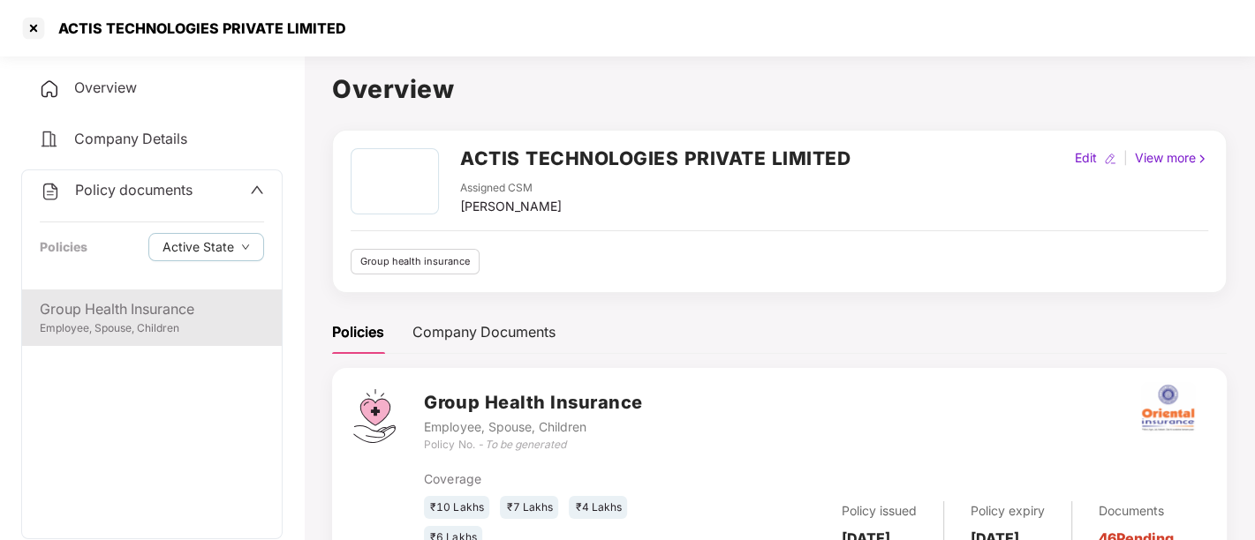
click at [159, 331] on div "Employee, Spouse, Children" at bounding box center [152, 329] width 224 height 17
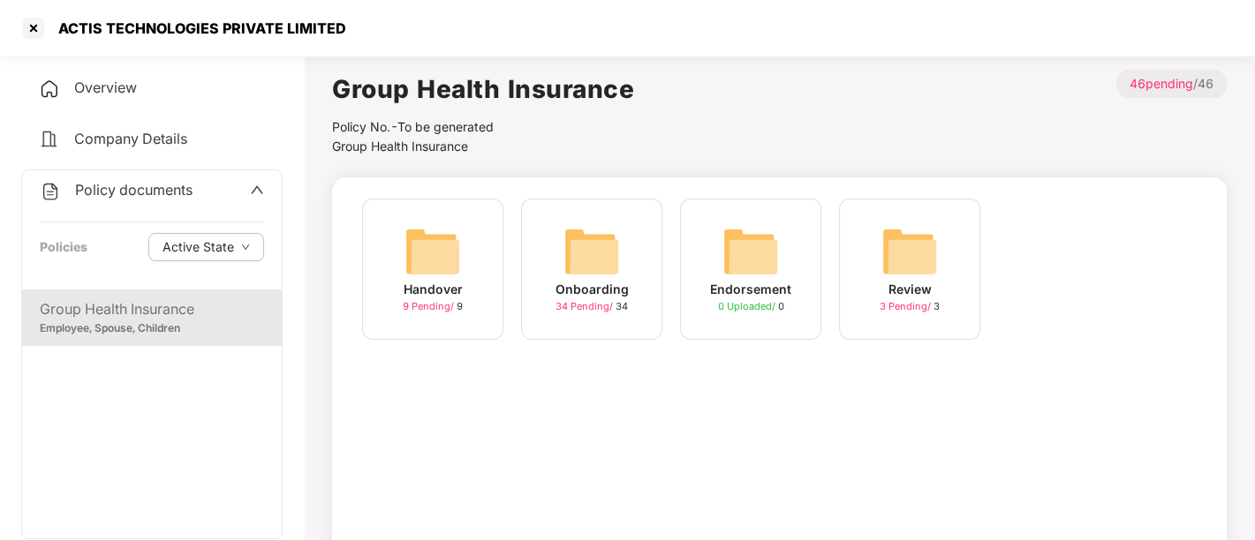
click at [644, 306] on div "Onboarding 34 Pending / 34" at bounding box center [591, 269] width 141 height 141
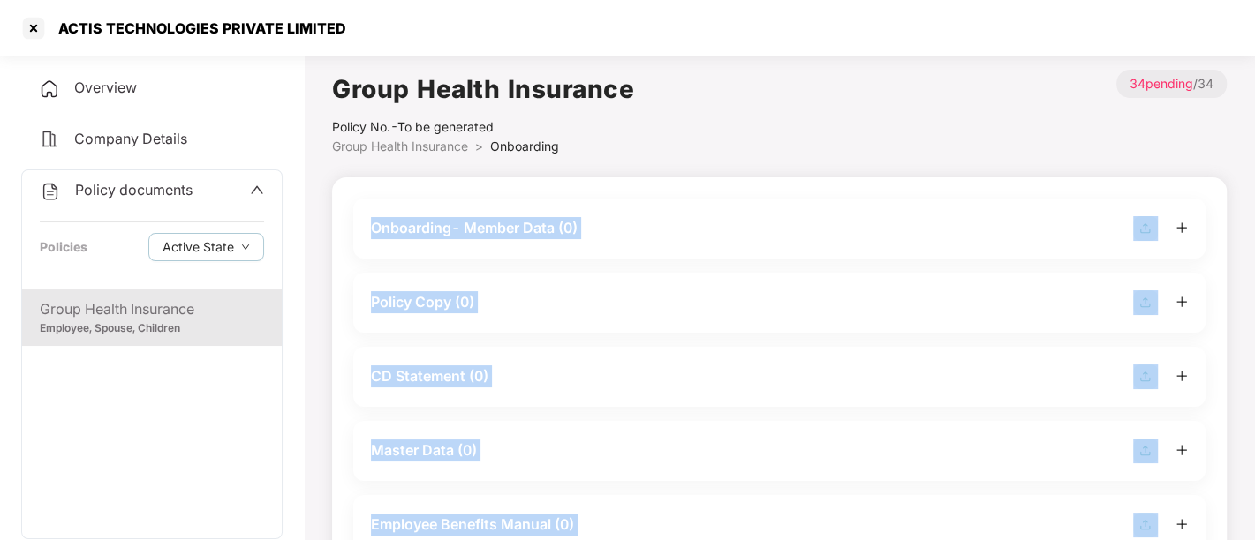
click at [644, 306] on div "Policy Copy (0)" at bounding box center [779, 303] width 817 height 25
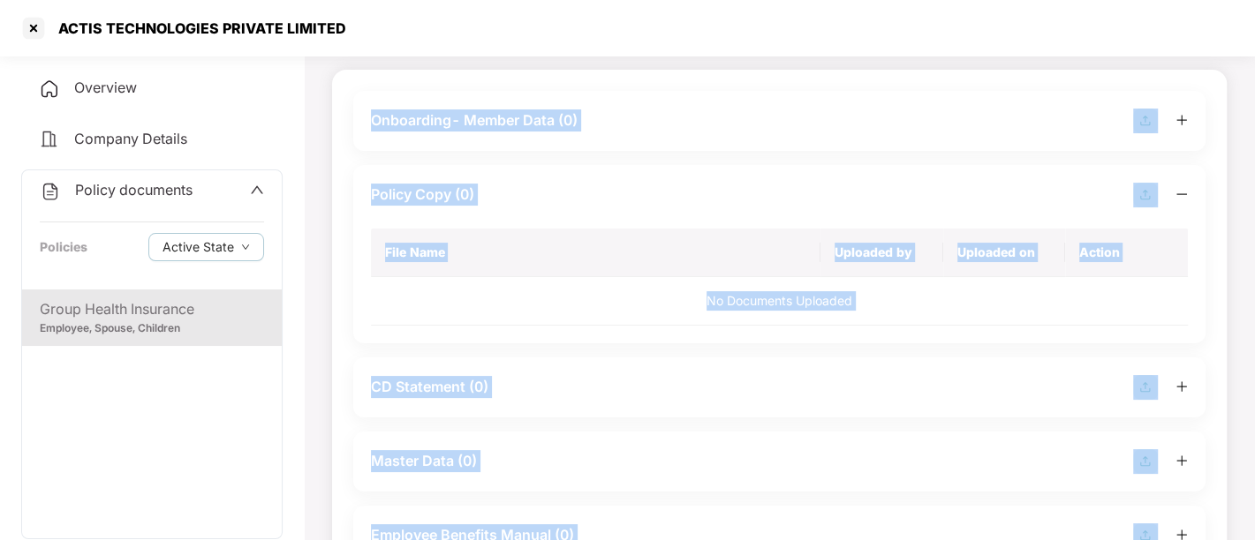
scroll to position [95, 0]
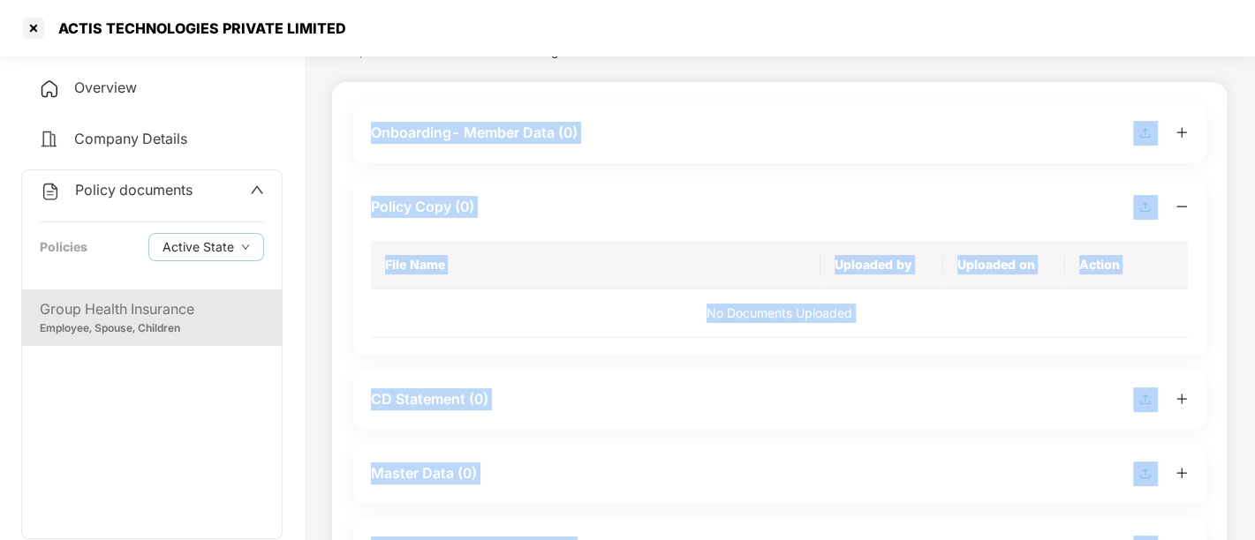
click at [1145, 206] on img at bounding box center [1145, 207] width 25 height 25
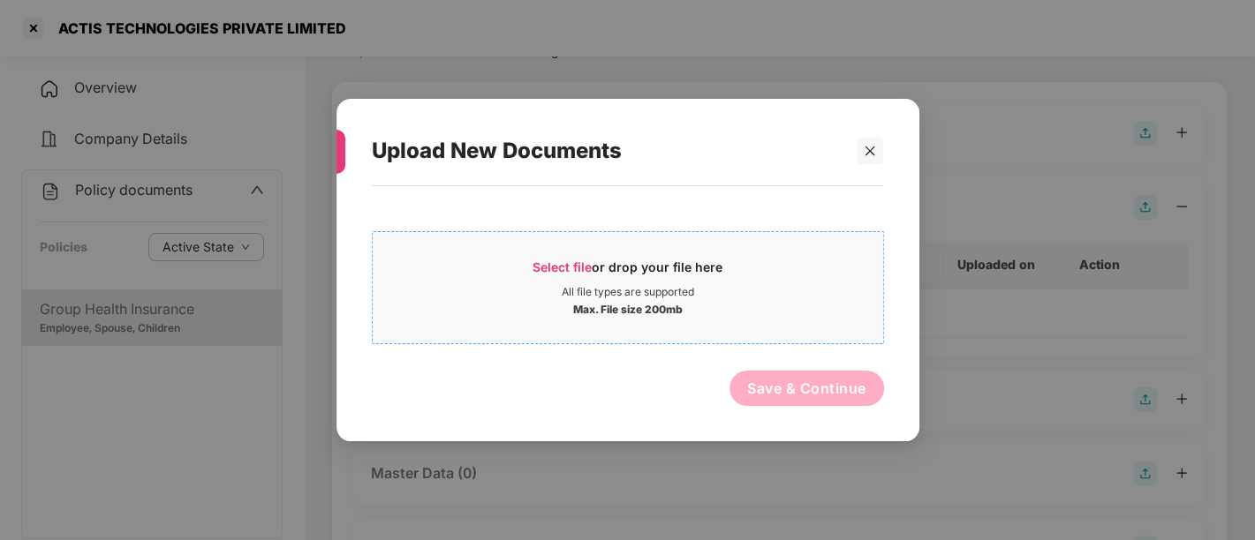
click at [668, 279] on div "Select file or drop your file here" at bounding box center [627, 272] width 190 height 26
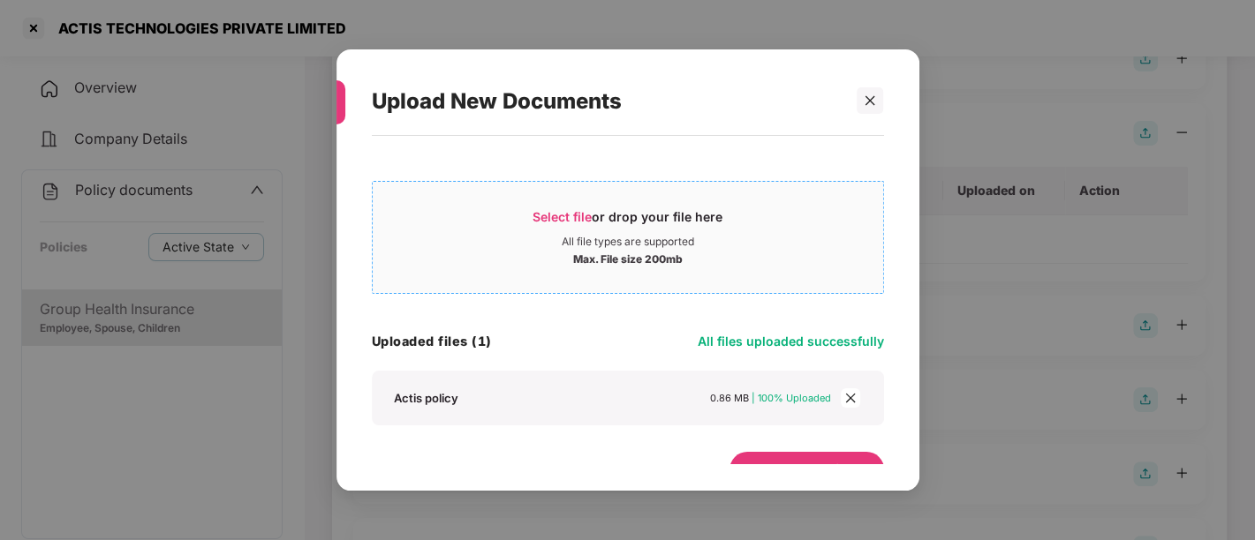
scroll to position [30, 0]
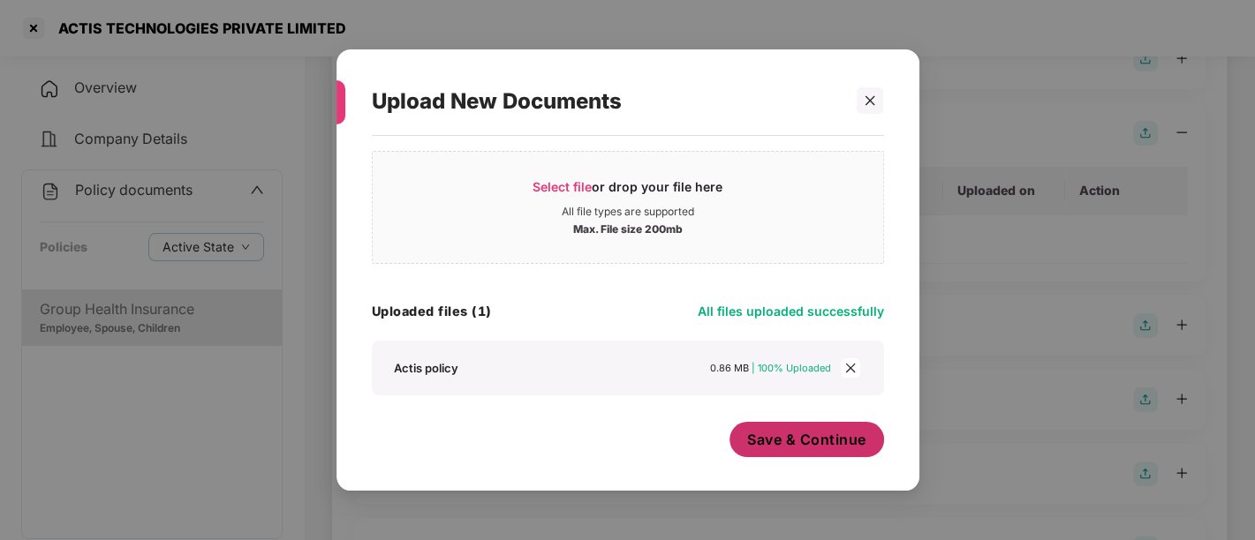
click at [817, 434] on span "Save & Continue" at bounding box center [806, 439] width 119 height 19
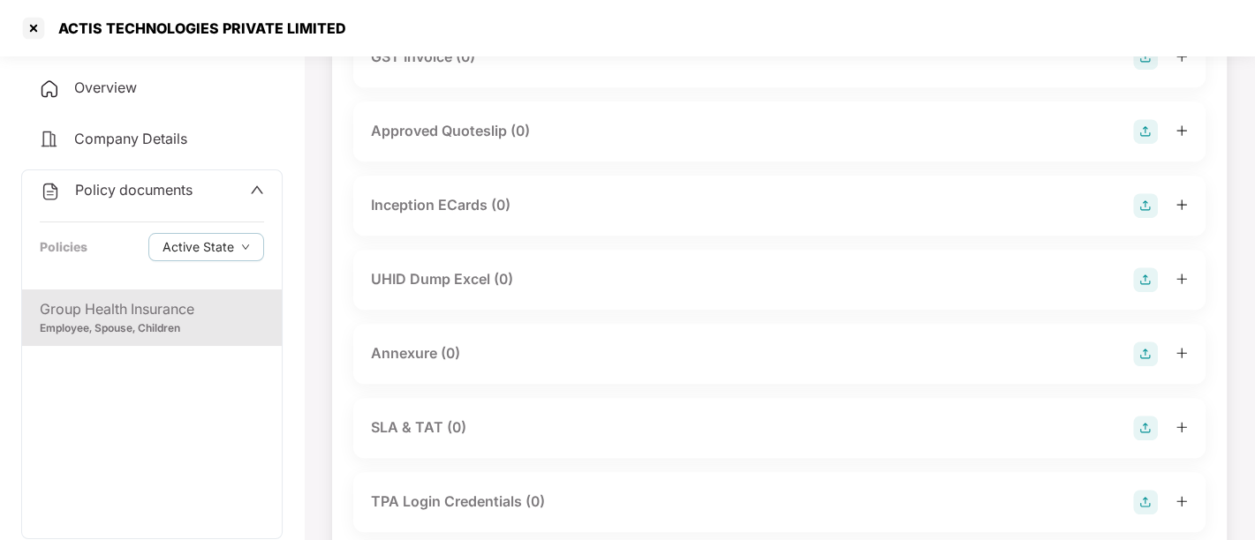
scroll to position [819, 0]
click at [587, 286] on div "UHID Dump Excel (0)" at bounding box center [779, 278] width 817 height 25
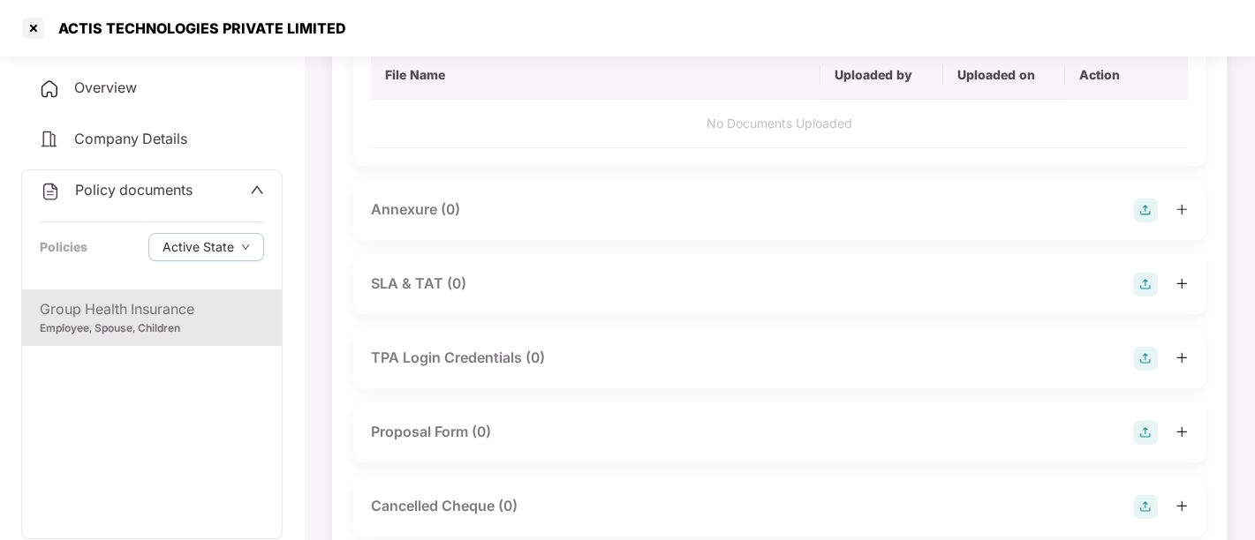
scroll to position [1079, 0]
click at [619, 199] on div "Annexure (0)" at bounding box center [779, 211] width 817 height 25
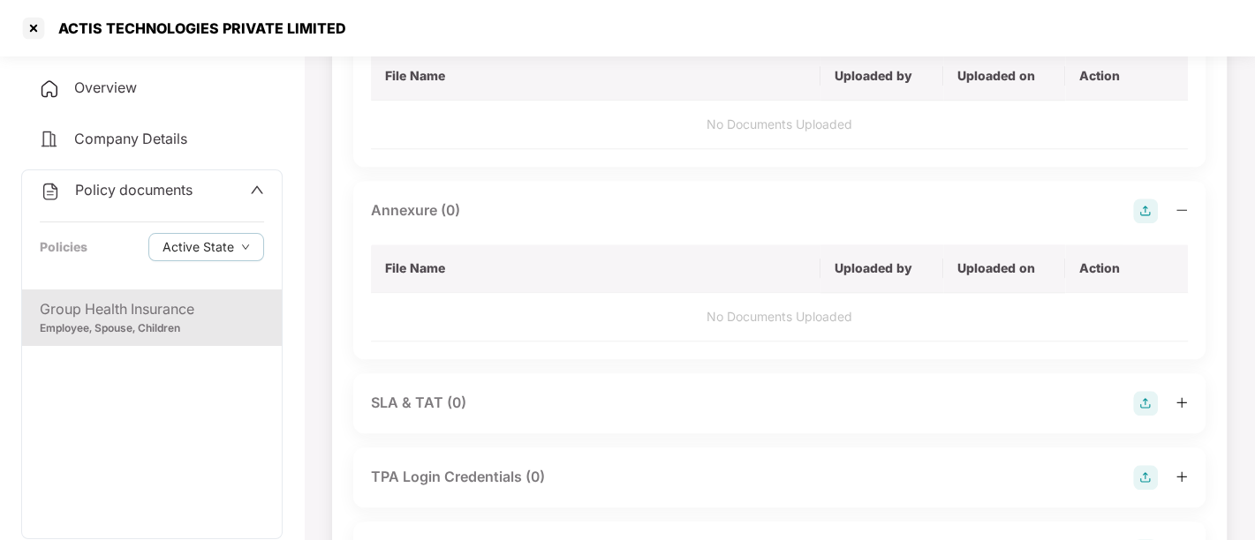
click at [1140, 209] on img at bounding box center [1145, 211] width 25 height 25
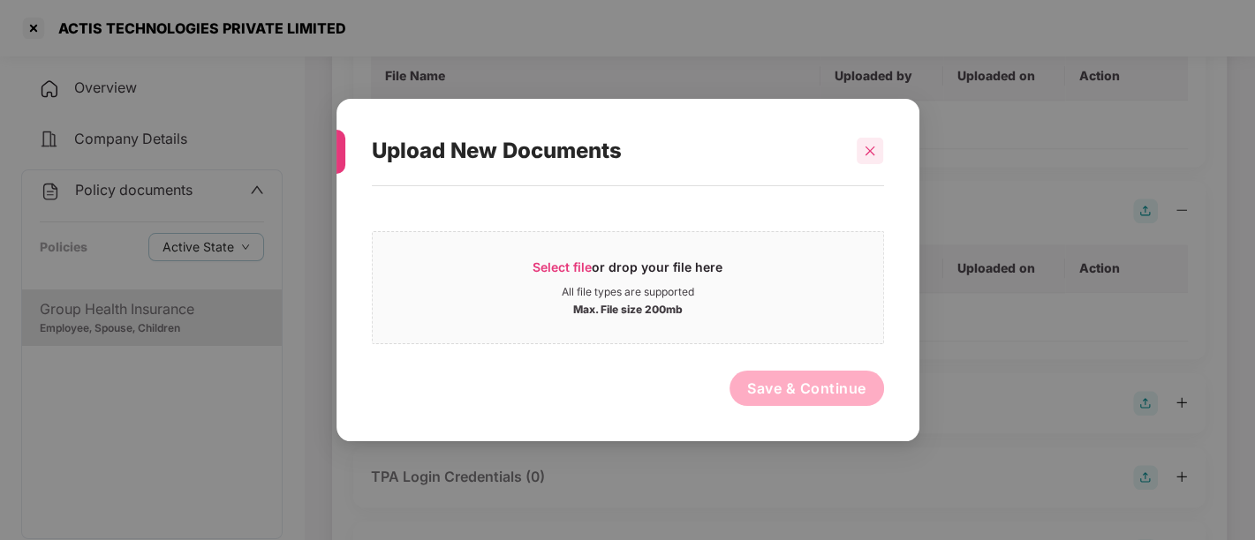
click at [875, 146] on icon "close" at bounding box center [870, 151] width 12 height 12
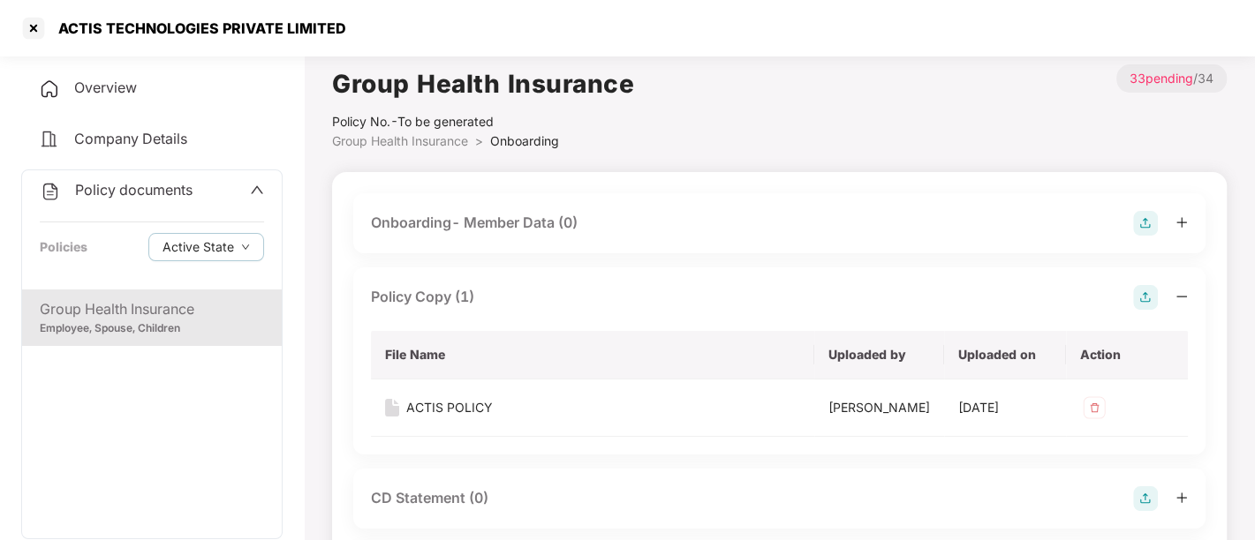
scroll to position [0, 0]
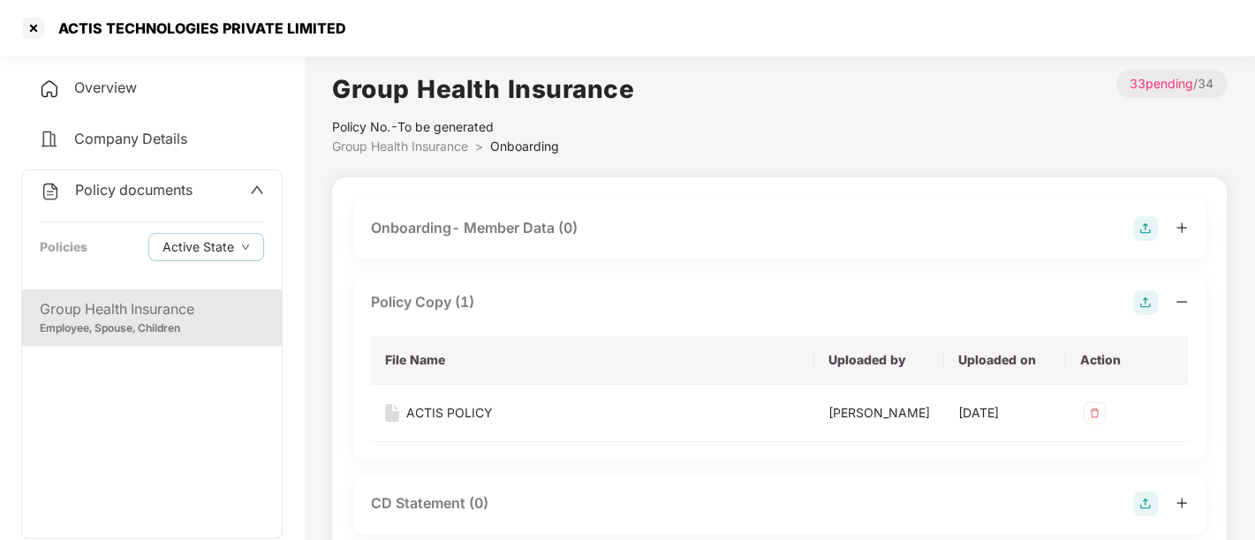
click at [627, 248] on div "Onboarding- Member Data (0)" at bounding box center [779, 229] width 852 height 60
click at [1146, 225] on img at bounding box center [1145, 228] width 25 height 25
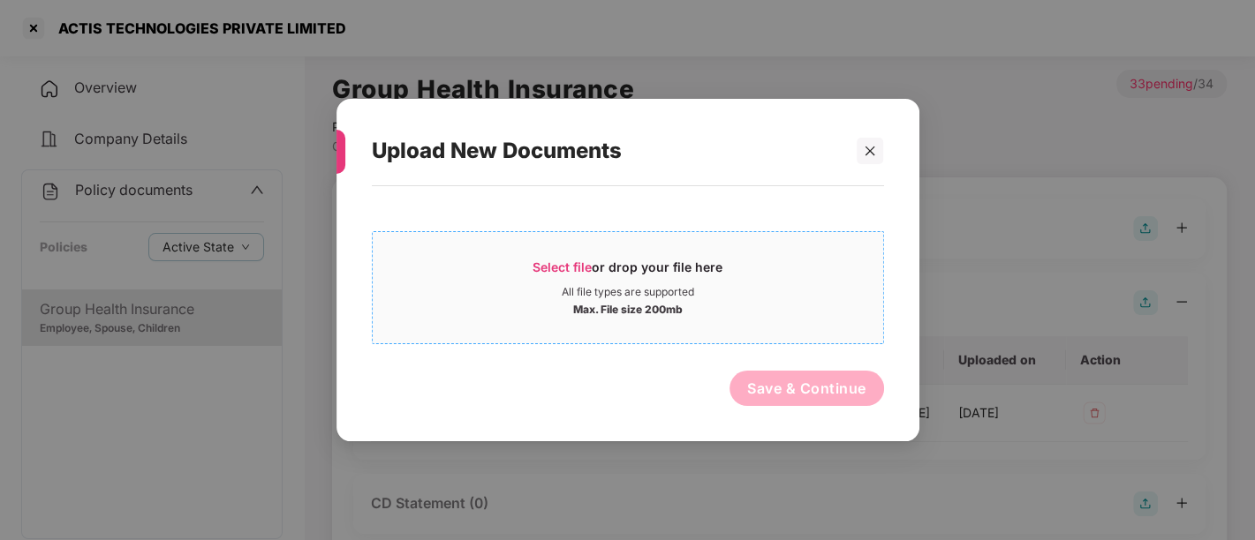
click at [654, 288] on div "All file types are supported" at bounding box center [628, 292] width 132 height 14
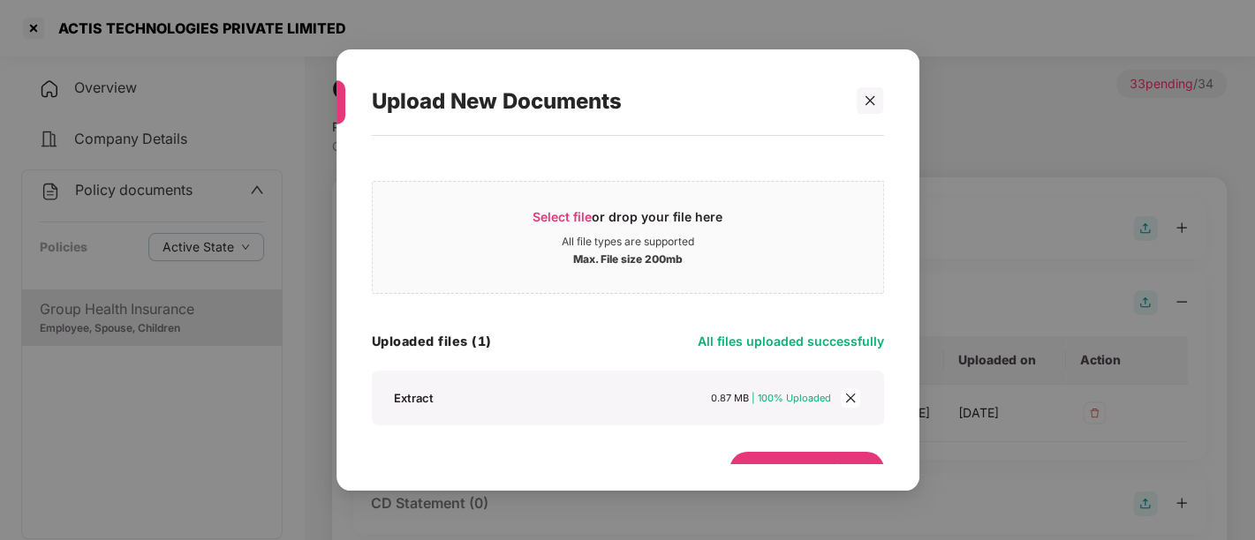
scroll to position [30, 0]
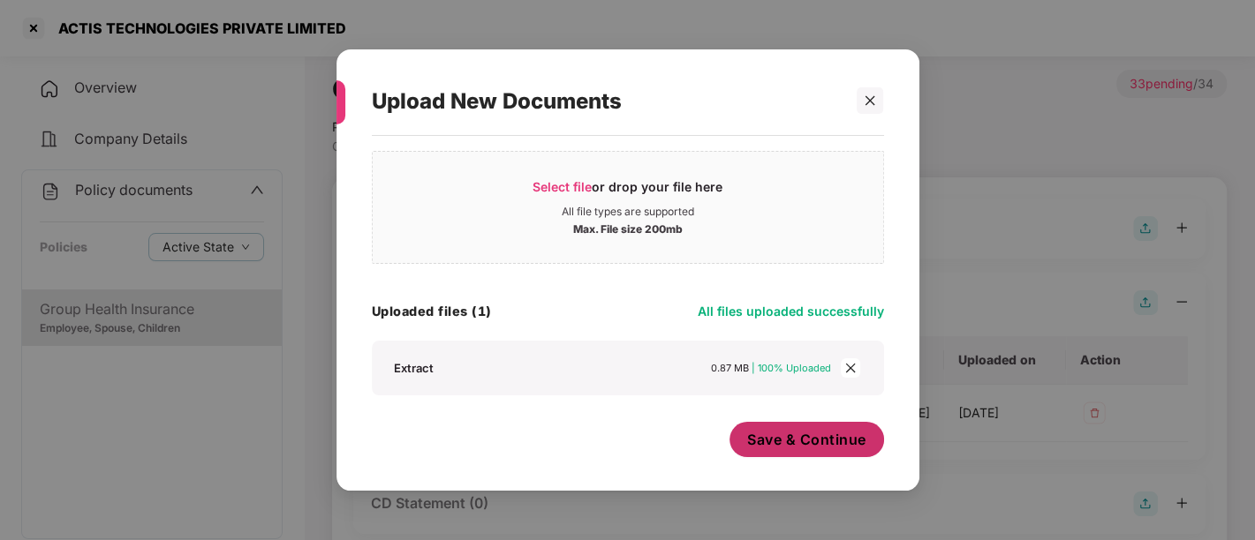
click at [802, 452] on button "Save & Continue" at bounding box center [806, 439] width 155 height 35
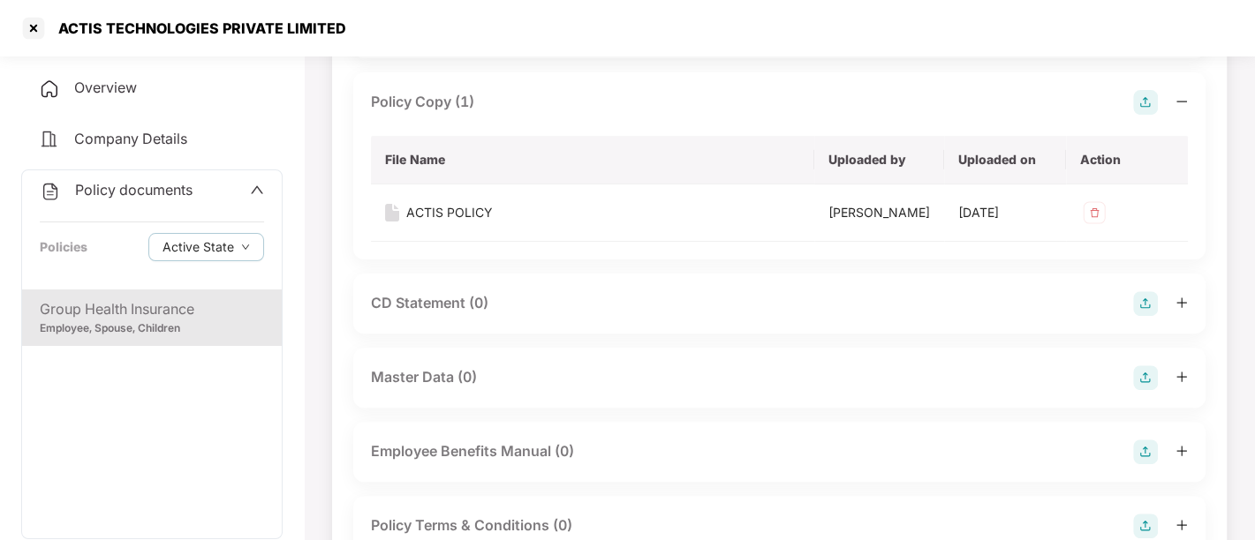
scroll to position [410, 0]
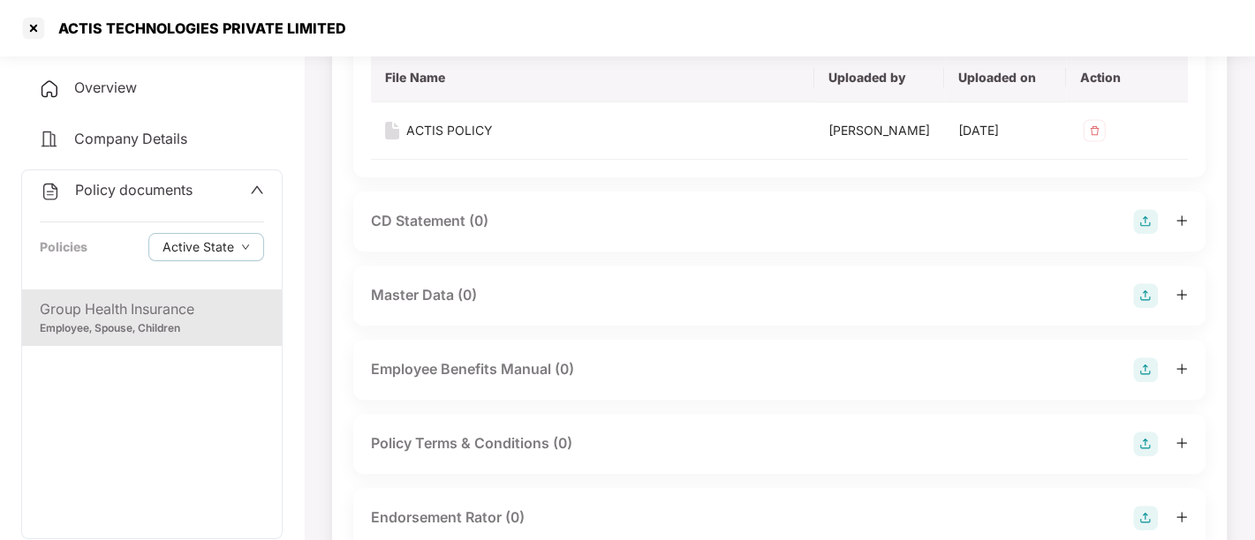
click at [724, 304] on div "Master Data (0)" at bounding box center [779, 295] width 817 height 25
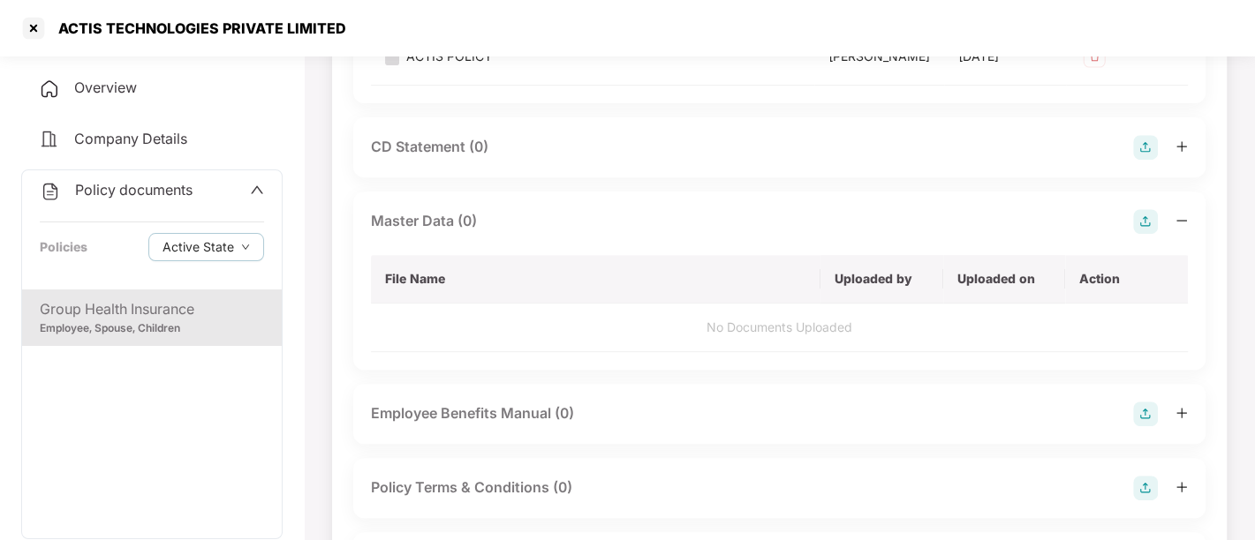
scroll to position [484, 0]
click at [1152, 211] on img at bounding box center [1145, 221] width 25 height 25
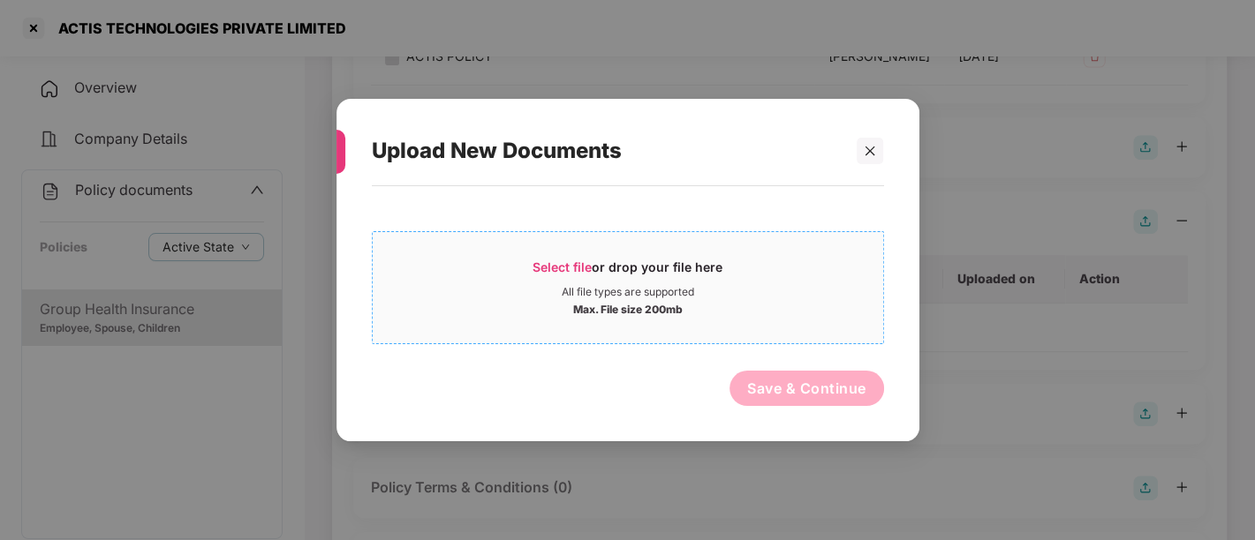
click at [740, 299] on div "Max. File size 200mb" at bounding box center [628, 308] width 510 height 18
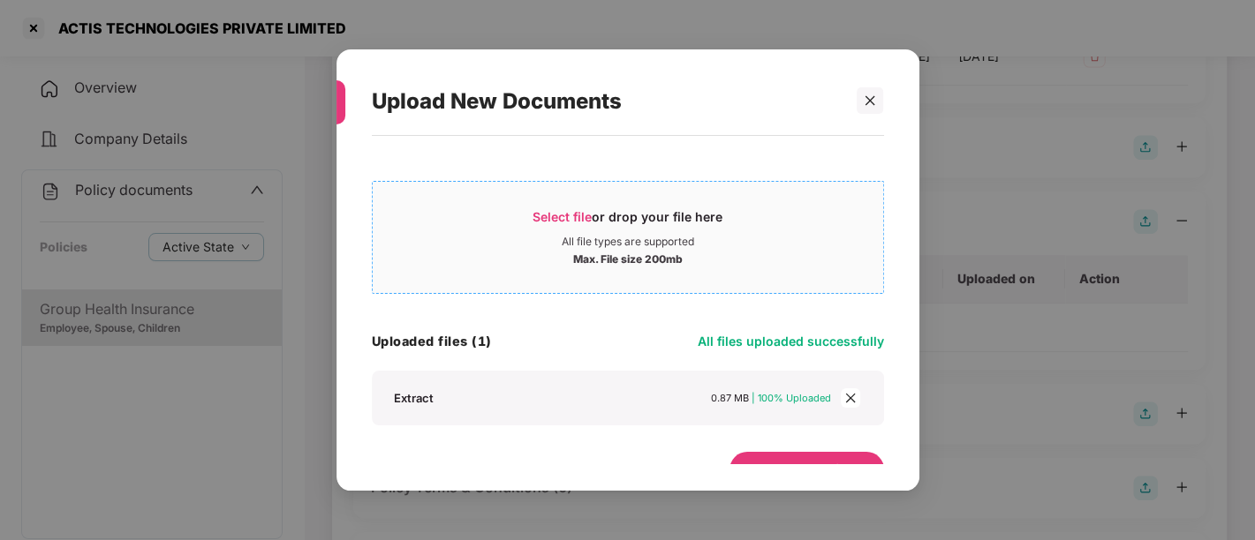
click at [782, 465] on div "Select file or drop your file here All file types are supported Max. File size …" at bounding box center [627, 304] width 583 height 337
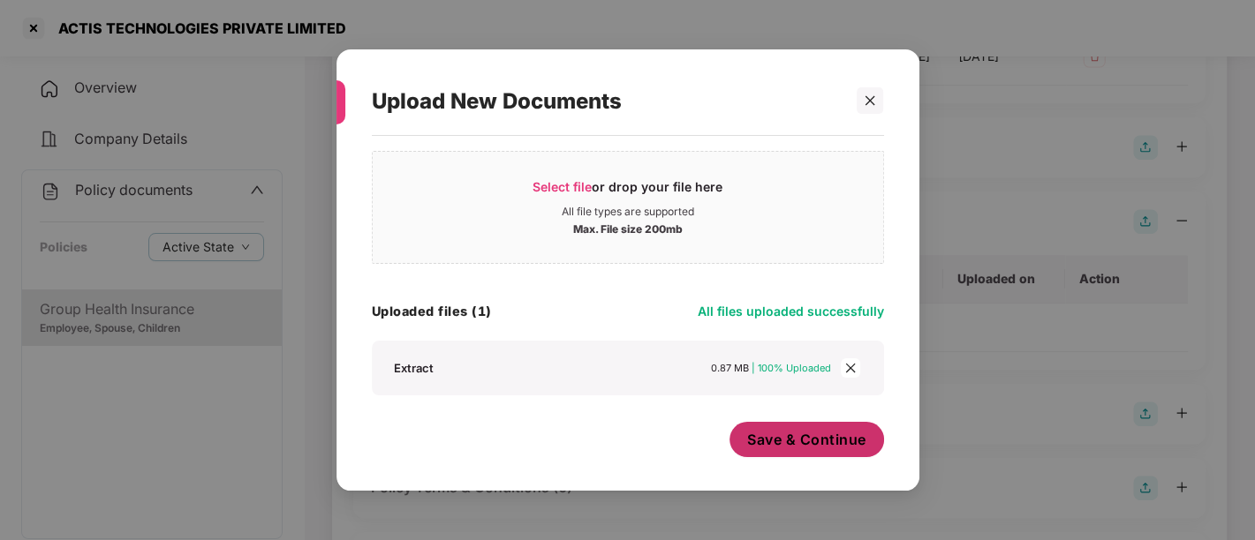
click at [821, 430] on span "Save & Continue" at bounding box center [806, 439] width 119 height 19
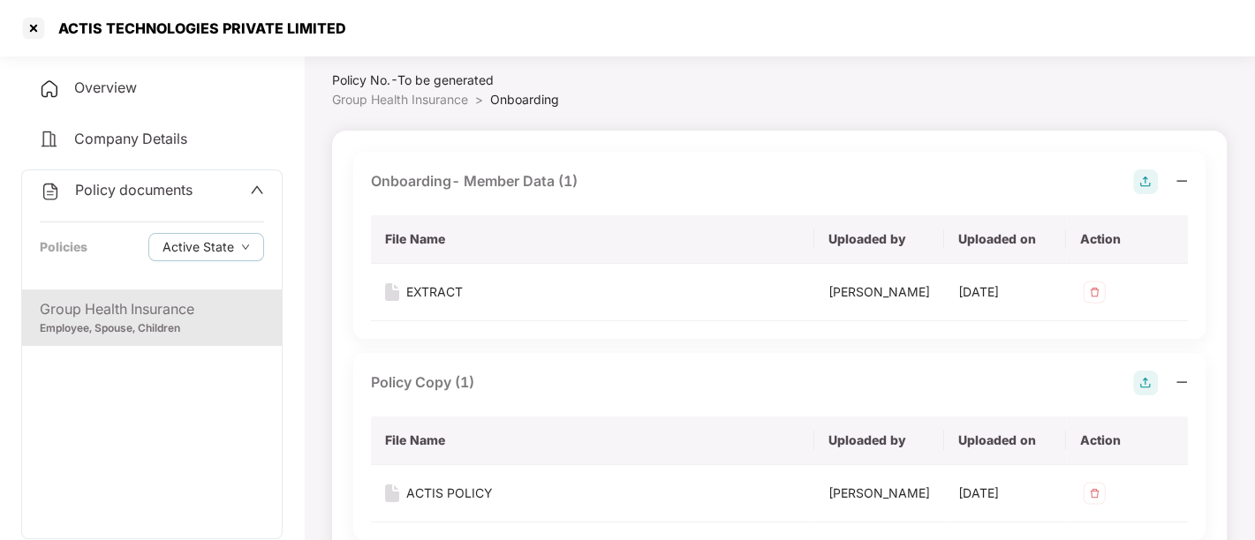
scroll to position [10, 0]
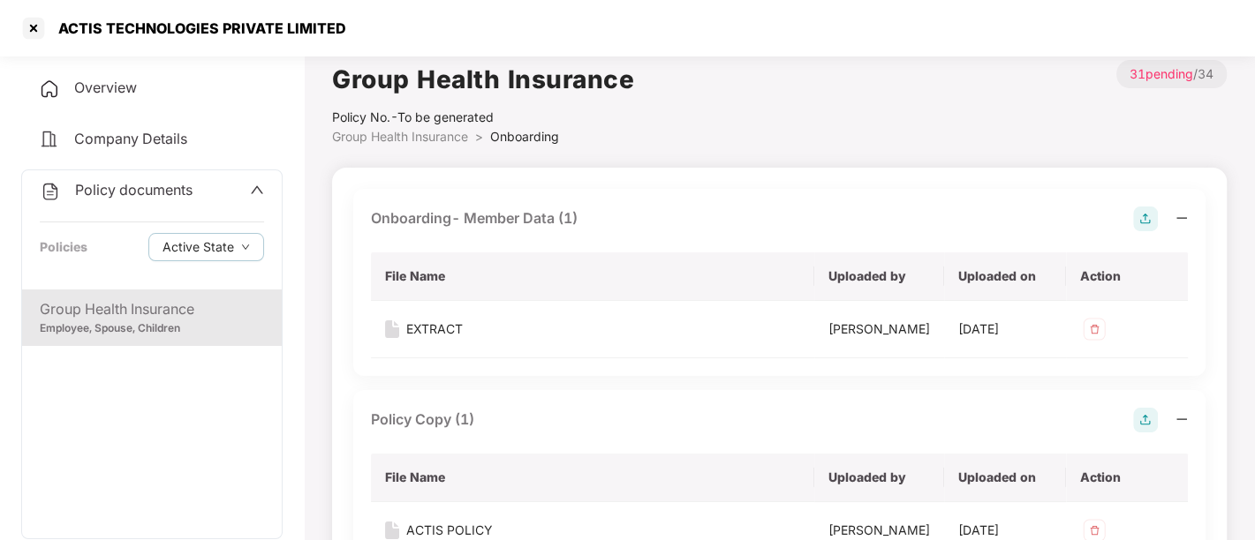
click at [208, 20] on div "ACTIS TECHNOLOGIES PRIVATE LIMITED" at bounding box center [197, 28] width 298 height 18
copy div "ACTIS TECHNOLOGIES PRIVATE LIMITED"
